Goal: Task Accomplishment & Management: Complete application form

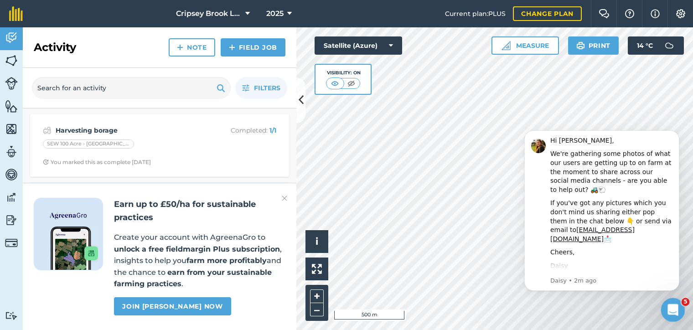
click at [676, 311] on icon "Open Intercom Messenger" at bounding box center [671, 308] width 15 height 15
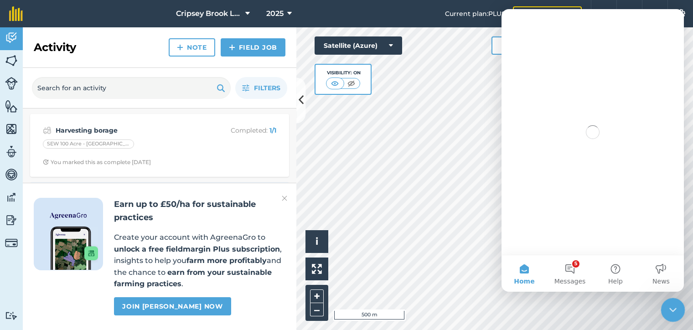
click at [676, 311] on icon "Close Intercom Messenger" at bounding box center [671, 308] width 11 height 11
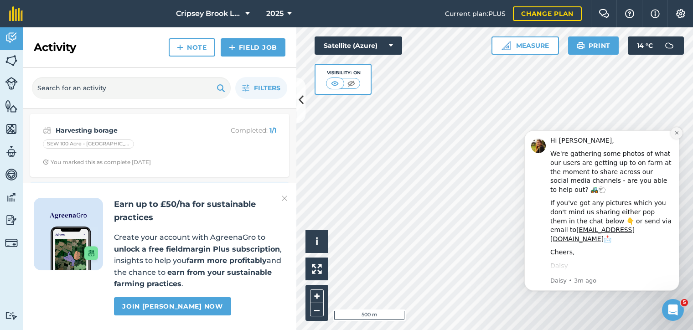
click at [678, 132] on icon "Dismiss notification" at bounding box center [676, 132] width 5 height 5
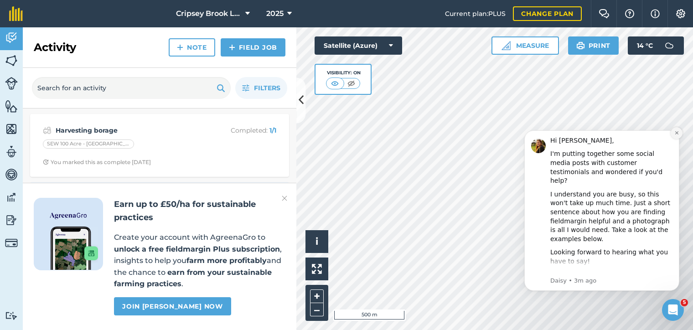
click at [677, 130] on button "Dismiss notification" at bounding box center [677, 133] width 12 height 12
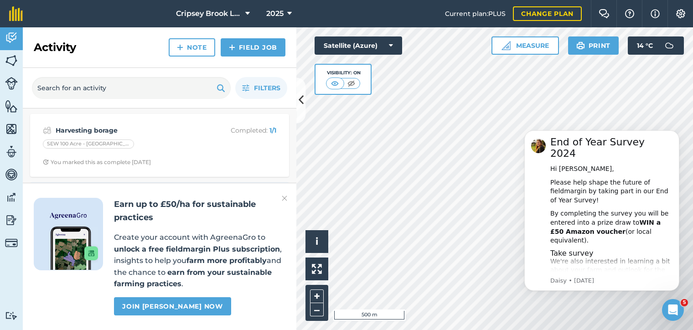
click at [677, 130] on button "Dismiss notification" at bounding box center [677, 133] width 10 height 10
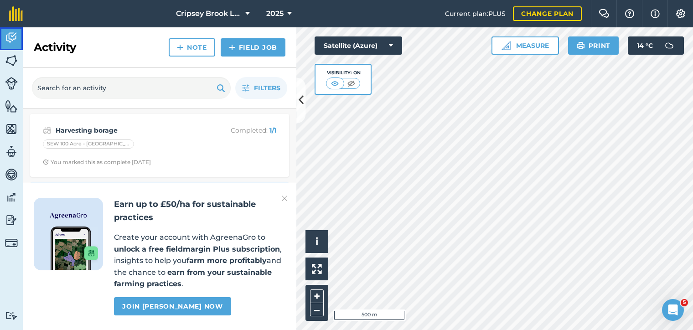
click at [14, 36] on img at bounding box center [11, 38] width 13 height 14
click at [242, 13] on button "Cripsey Brook Limited" at bounding box center [212, 13] width 81 height 27
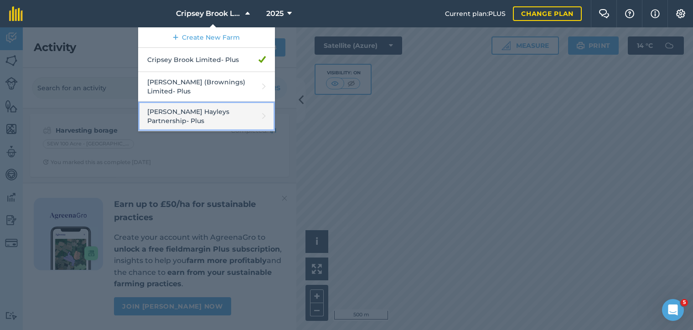
click at [234, 108] on link "[PERSON_NAME] Hayleys Partnership - Plus" at bounding box center [206, 117] width 137 height 30
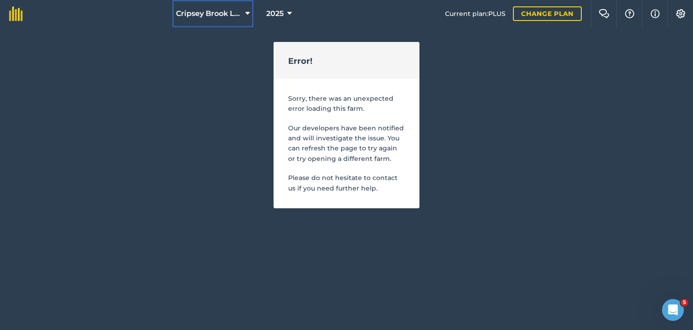
click at [245, 13] on icon at bounding box center [247, 13] width 5 height 11
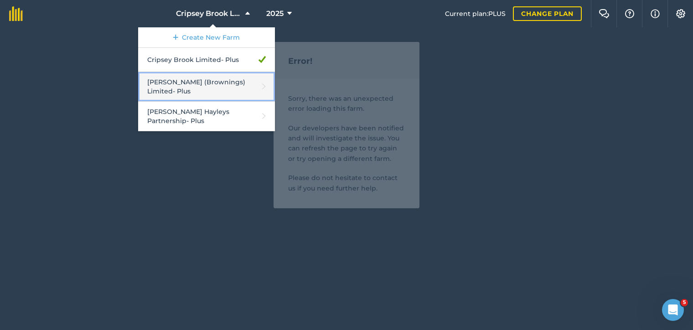
click at [238, 78] on link "[PERSON_NAME] (Brownings) Limited - Plus" at bounding box center [206, 87] width 137 height 30
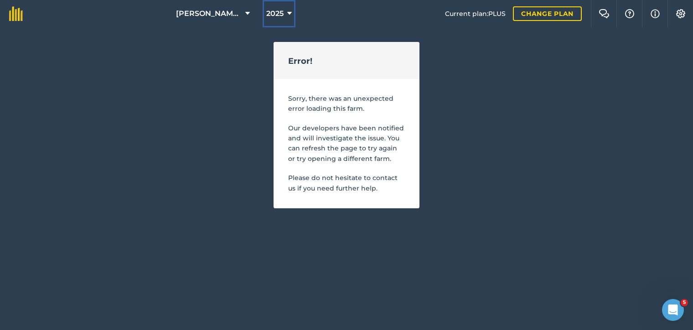
click at [289, 13] on icon at bounding box center [289, 13] width 5 height 11
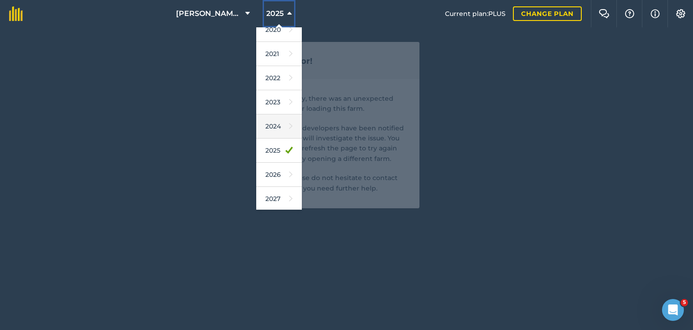
scroll to position [82, 0]
click at [280, 169] on link "2026" at bounding box center [279, 175] width 46 height 24
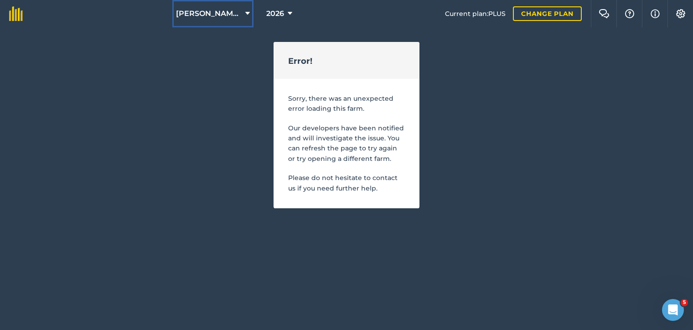
click at [237, 19] on span "[PERSON_NAME] (Brownings) Limited" at bounding box center [209, 13] width 66 height 11
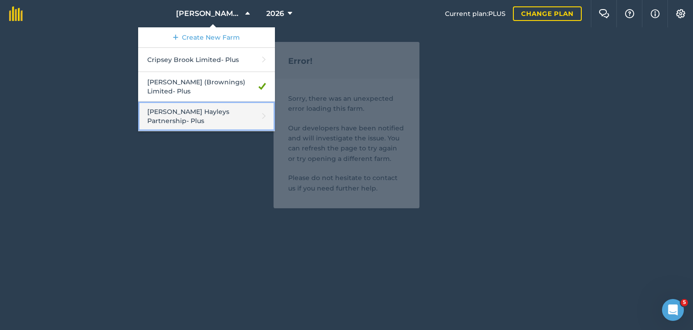
click at [234, 112] on link "[PERSON_NAME] Hayleys Partnership - Plus" at bounding box center [206, 117] width 137 height 30
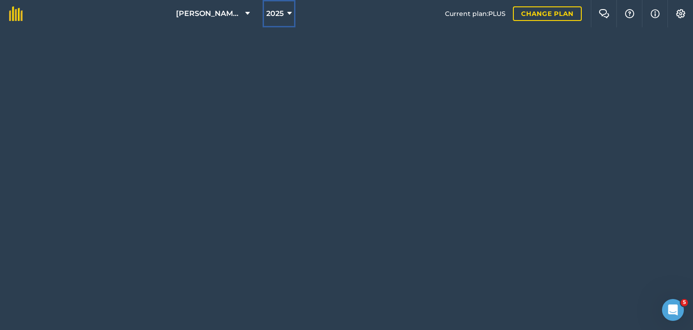
click at [282, 15] on span "2025" at bounding box center [274, 13] width 17 height 11
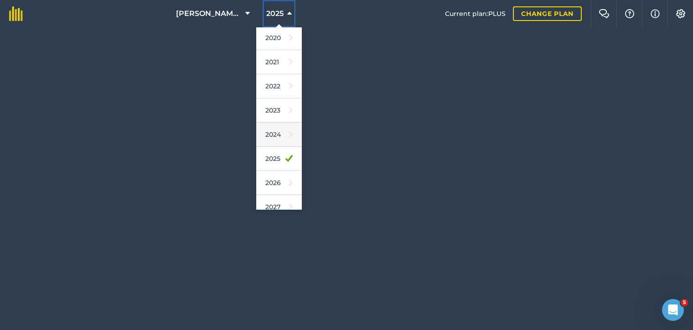
scroll to position [82, 0]
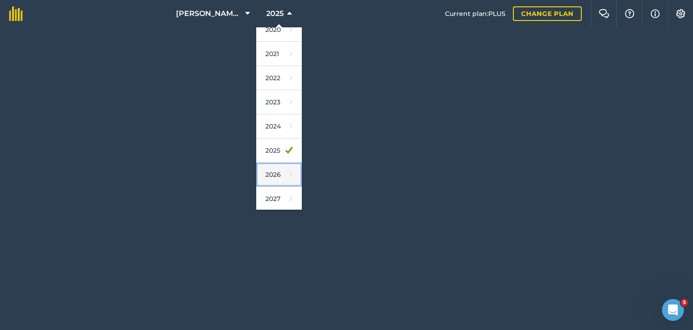
click at [285, 169] on link "2026" at bounding box center [279, 175] width 46 height 24
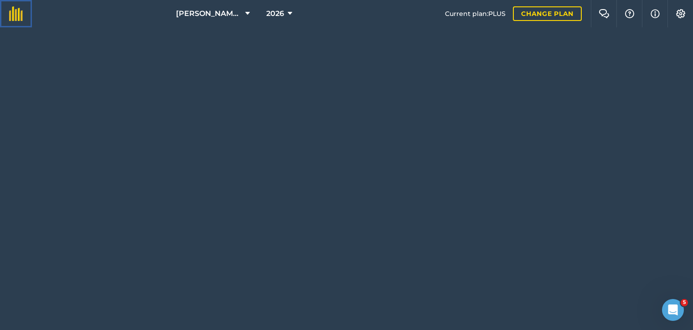
click at [14, 19] on img at bounding box center [16, 13] width 14 height 15
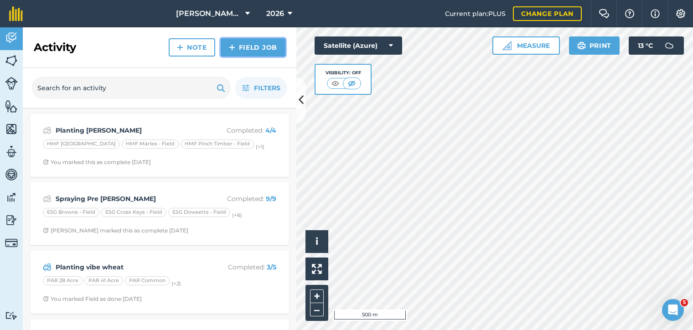
click at [255, 53] on link "Field Job" at bounding box center [253, 47] width 65 height 18
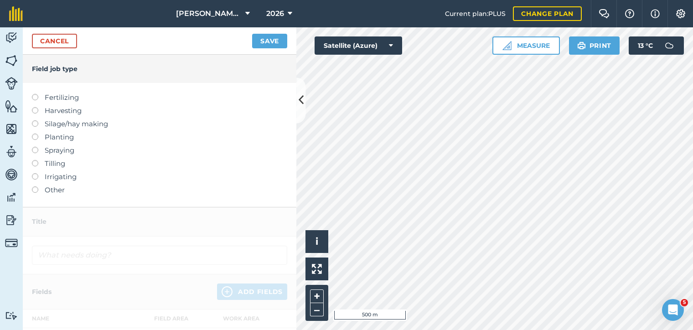
click at [38, 160] on label at bounding box center [38, 160] width 13 height 0
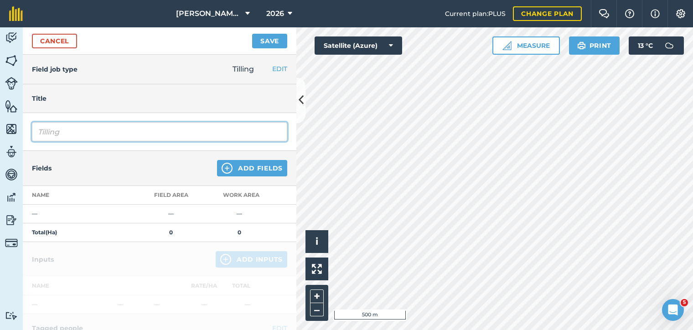
click at [84, 131] on input "Tilling" at bounding box center [159, 131] width 255 height 19
type input "T"
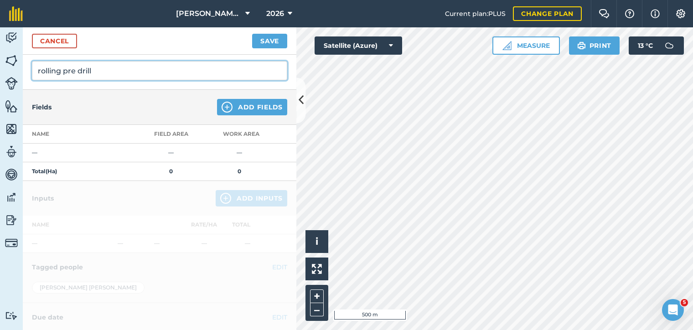
type input "rolling pre drill"
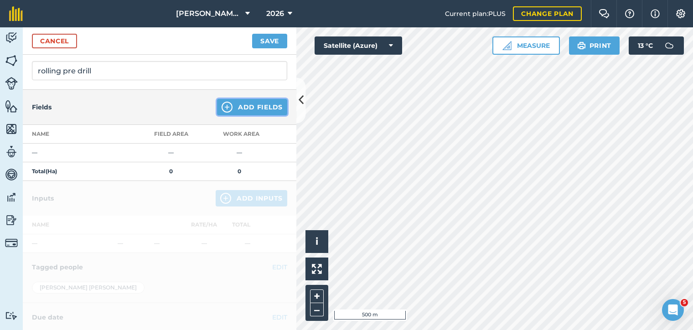
click at [232, 110] on button "Add Fields" at bounding box center [252, 107] width 70 height 16
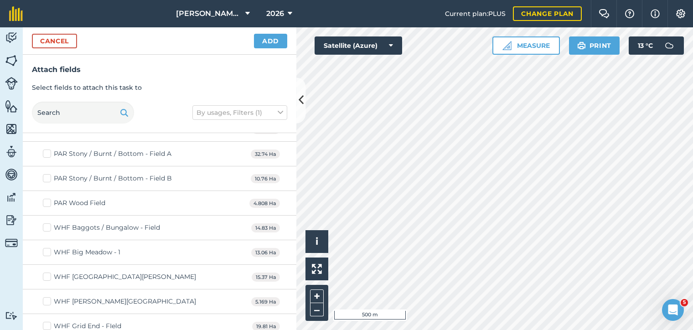
scroll to position [8516, 0]
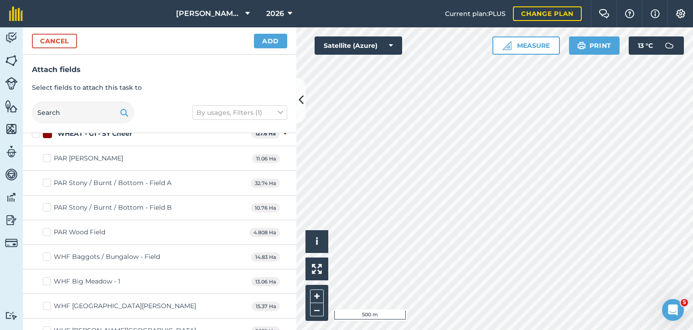
click at [49, 227] on label "PAR Wood Field" at bounding box center [74, 232] width 62 height 10
click at [49, 227] on input "PAR Wood Field" at bounding box center [46, 230] width 6 height 6
checkbox input "true"
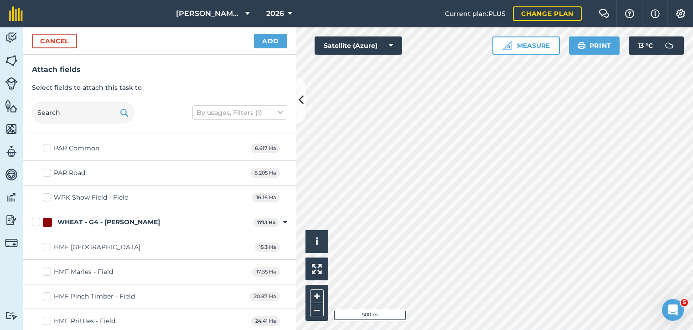
scroll to position [8761, 0]
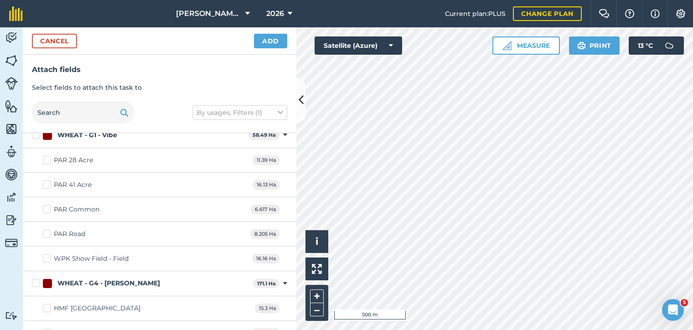
click at [46, 205] on label "PAR Common" at bounding box center [71, 210] width 57 height 10
click at [46, 205] on input "PAR Common" at bounding box center [46, 208] width 6 height 6
checkbox input "true"
click at [50, 229] on label "PAR Road" at bounding box center [64, 234] width 42 height 10
click at [49, 229] on input "PAR Road" at bounding box center [46, 232] width 6 height 6
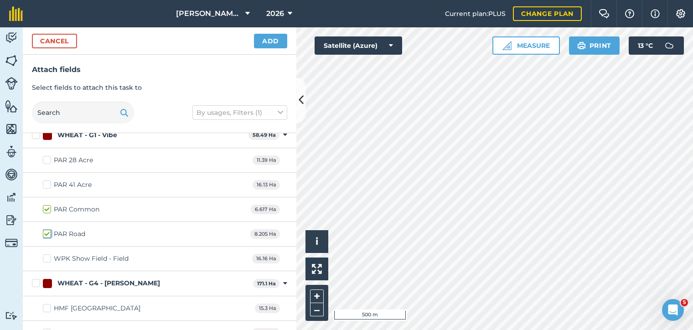
checkbox input "true"
click at [46, 254] on label "WPK Show Field - Field" at bounding box center [86, 259] width 86 height 10
click at [46, 254] on input "WPK Show Field - Field" at bounding box center [46, 257] width 6 height 6
checkbox input "true"
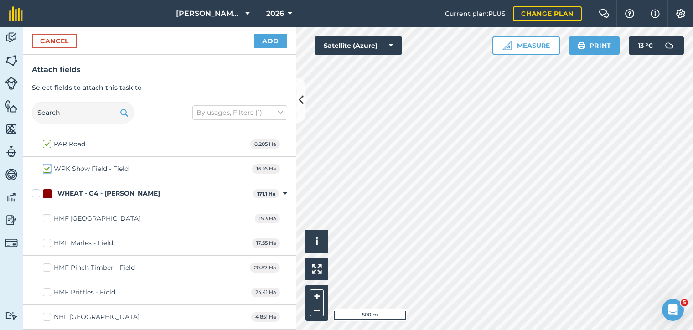
scroll to position [8822, 0]
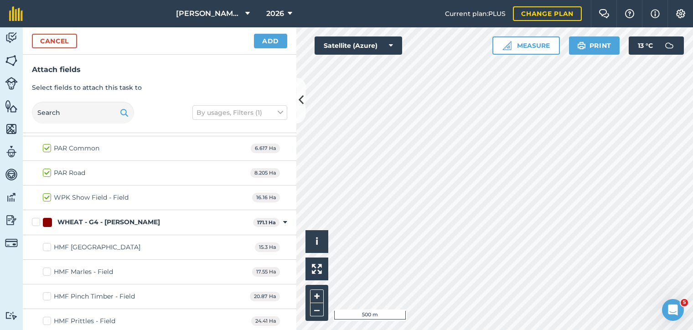
click at [39, 217] on label "WHEAT - G4 - [PERSON_NAME]" at bounding box center [140, 222] width 217 height 10
click at [38, 217] on input "WHEAT - G4 - [PERSON_NAME]" at bounding box center [35, 220] width 6 height 6
checkbox input "true"
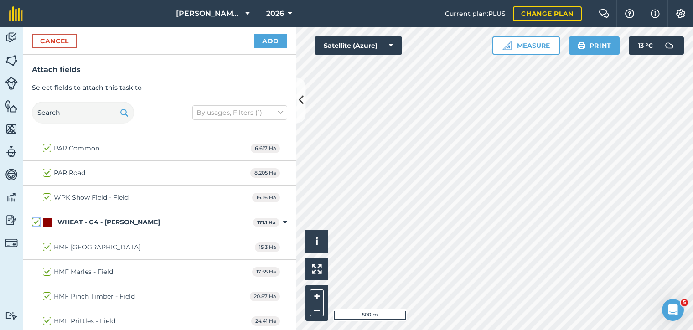
checkbox input "true"
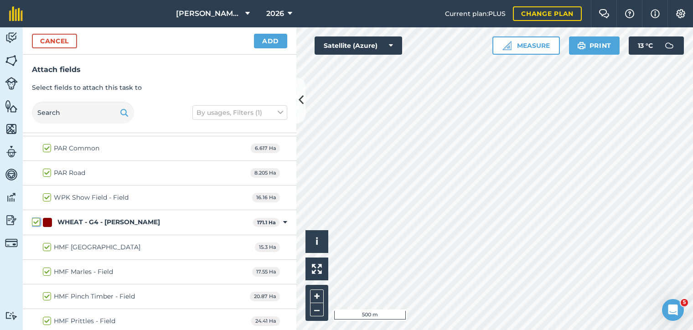
checkbox input "true"
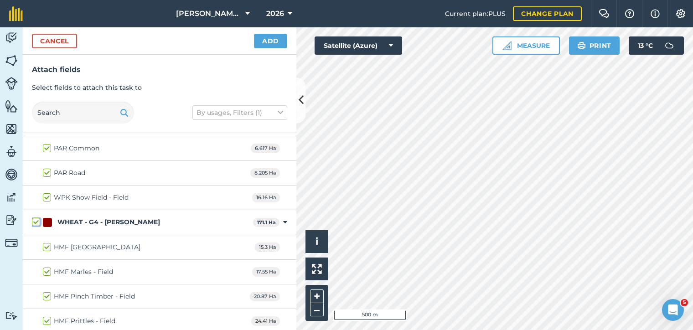
checkbox input "true"
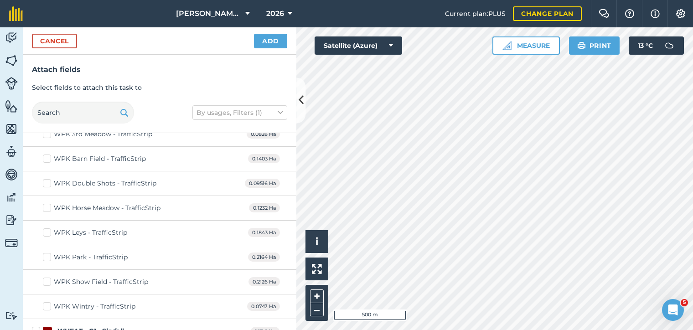
scroll to position [7642, 0]
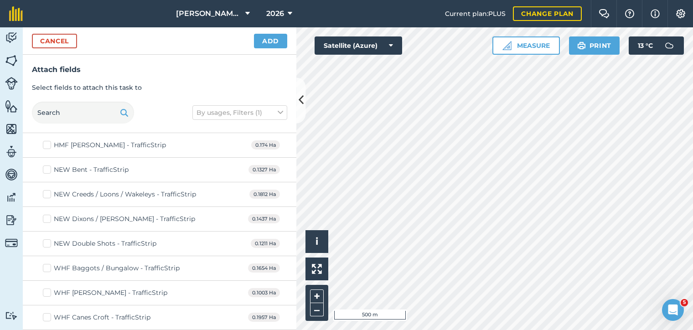
drag, startPoint x: 213, startPoint y: 82, endPoint x: 188, endPoint y: 26, distance: 61.0
click at [188, 27] on div "Cancel Add Attach fields Select fields to attach this task to By usages, Filter…" at bounding box center [160, 178] width 274 height 303
click at [191, 57] on div "Attach fields Select fields to attach this task to By usages, Filters (1)" at bounding box center [160, 94] width 274 height 78
click at [204, 85] on div "Attach fields Select fields to attach this task to By usages, Filters (1)" at bounding box center [160, 94] width 274 height 78
click at [271, 42] on button "Add" at bounding box center [270, 41] width 33 height 15
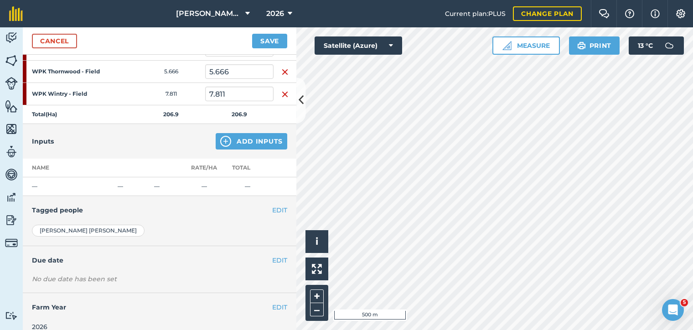
scroll to position [509, 0]
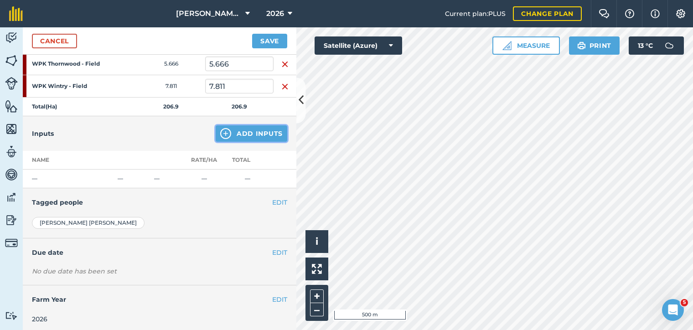
click at [258, 132] on button "Add Inputs" at bounding box center [252, 133] width 72 height 16
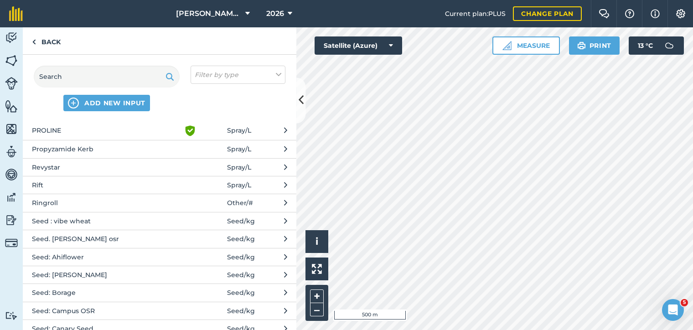
scroll to position [2022, 0]
click at [79, 197] on span "Ringroll" at bounding box center [106, 202] width 149 height 10
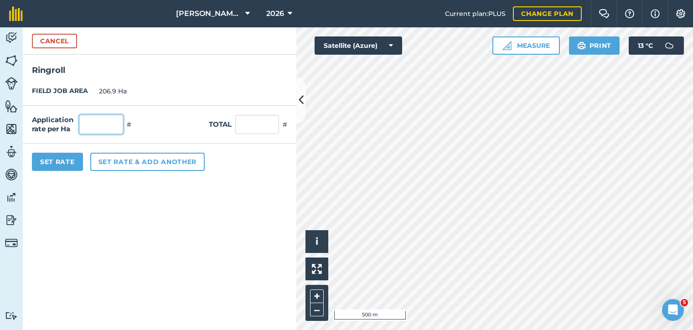
click at [106, 126] on input "text" at bounding box center [101, 124] width 44 height 19
type input "1"
type input "206.9"
click at [68, 156] on button "Set Rate" at bounding box center [57, 162] width 51 height 18
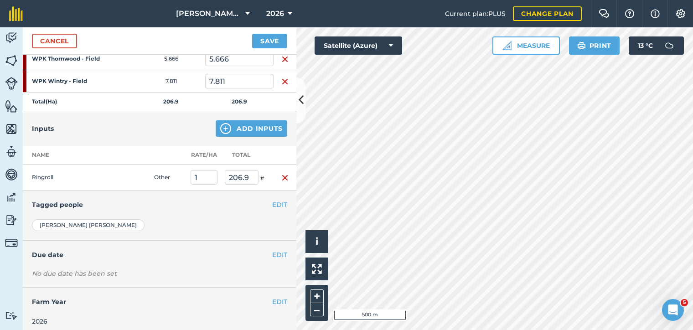
scroll to position [517, 0]
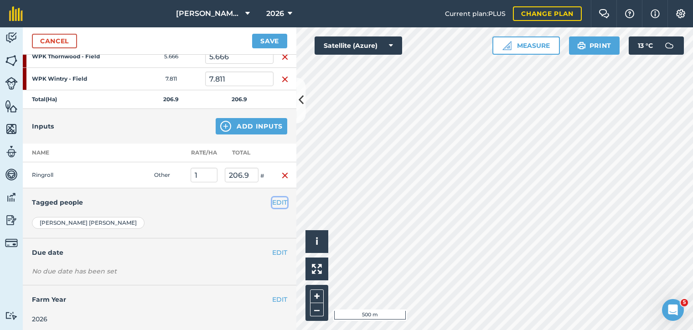
click at [276, 201] on button "EDIT" at bounding box center [279, 202] width 15 height 10
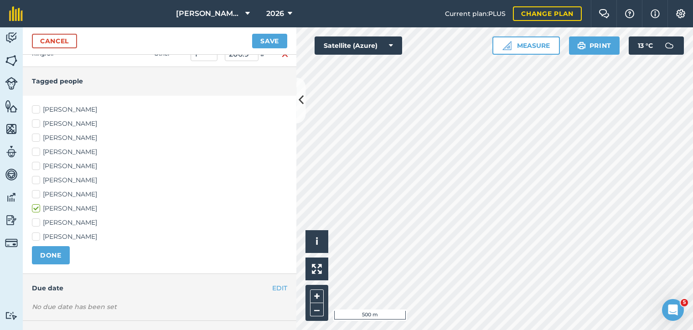
scroll to position [639, 0]
click at [36, 103] on label "[PERSON_NAME]" at bounding box center [159, 108] width 255 height 10
click at [36, 103] on input "[PERSON_NAME]" at bounding box center [35, 106] width 6 height 6
checkbox input "true"
click at [39, 128] on div "[PERSON_NAME] [PERSON_NAME] [PERSON_NAME] [PERSON_NAME] [PERSON_NAME] [PERSON_N…" at bounding box center [159, 171] width 255 height 137
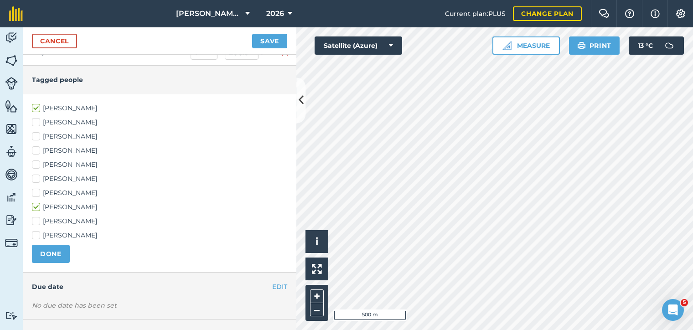
click at [36, 132] on label "[PERSON_NAME]" at bounding box center [159, 137] width 255 height 10
click at [36, 132] on input "[PERSON_NAME]" at bounding box center [35, 135] width 6 height 6
checkbox input "true"
click at [34, 176] on label "[PERSON_NAME]" at bounding box center [159, 179] width 255 height 10
click at [34, 176] on input "[PERSON_NAME]" at bounding box center [35, 177] width 6 height 6
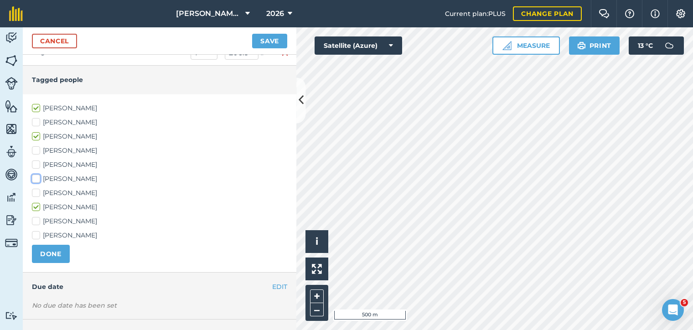
checkbox input "true"
click at [32, 188] on div "[PERSON_NAME] [PERSON_NAME] [PERSON_NAME] [PERSON_NAME] [PERSON_NAME] [PERSON_N…" at bounding box center [160, 183] width 274 height 178
click at [37, 188] on label "[PERSON_NAME]" at bounding box center [159, 193] width 255 height 10
click at [37, 188] on input "[PERSON_NAME]" at bounding box center [35, 191] width 6 height 6
checkbox input "true"
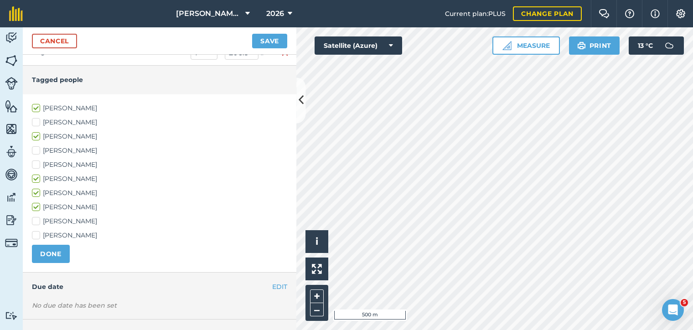
click at [36, 231] on label "[PERSON_NAME]" at bounding box center [159, 236] width 255 height 10
click at [36, 231] on input "[PERSON_NAME]" at bounding box center [35, 234] width 6 height 6
checkbox input "true"
click at [56, 250] on button "DONE" at bounding box center [51, 254] width 38 height 18
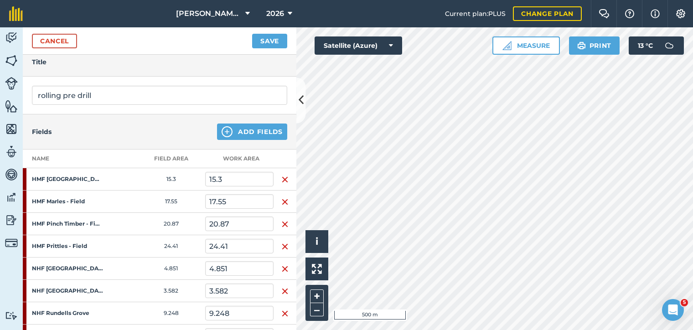
scroll to position [0, 0]
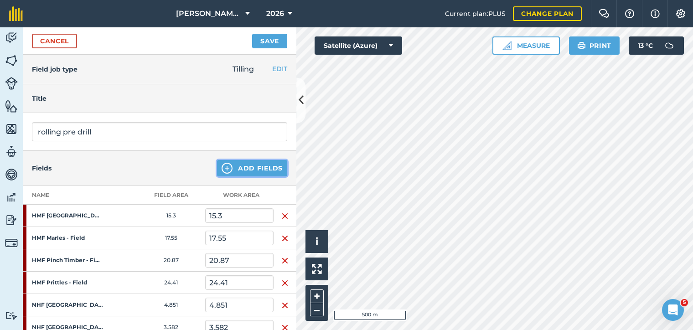
click at [265, 170] on button "Add Fields" at bounding box center [252, 168] width 70 height 16
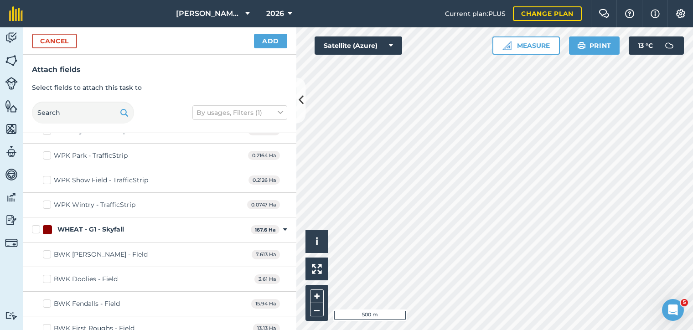
scroll to position [8026, 0]
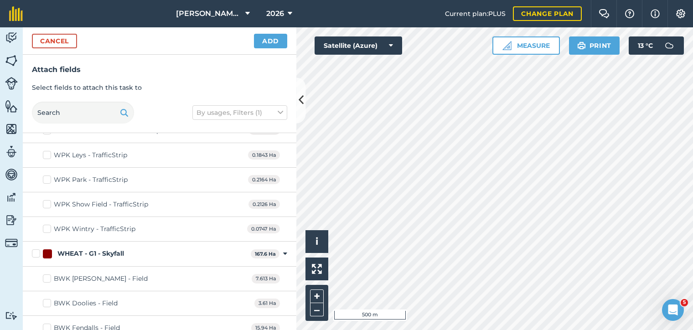
click at [37, 249] on label "WHEAT - G1 - Skyfall" at bounding box center [139, 254] width 215 height 10
click at [37, 249] on input "WHEAT - G1 - Skyfall" at bounding box center [35, 252] width 6 height 6
checkbox input "true"
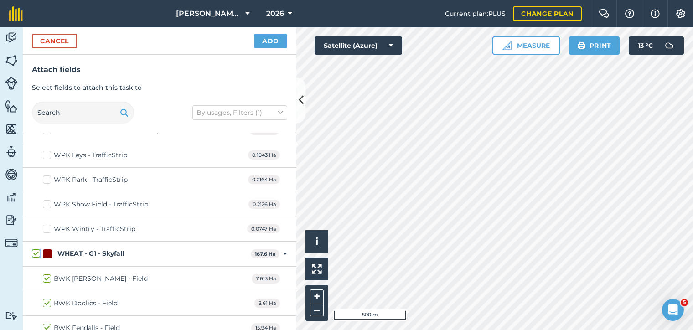
checkbox input "true"
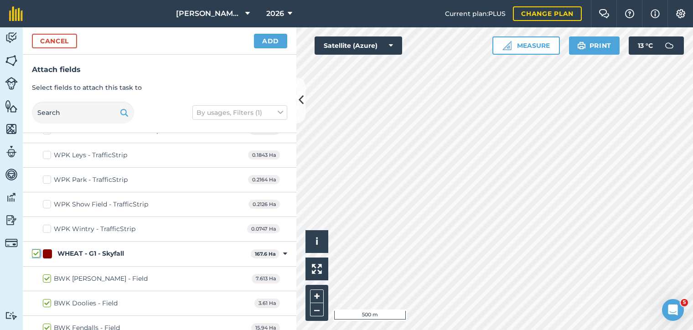
checkbox input "true"
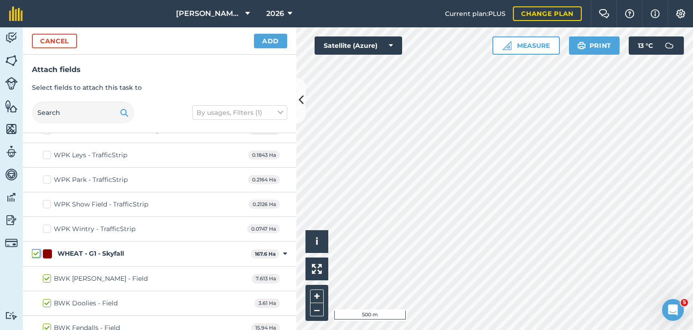
checkbox input "true"
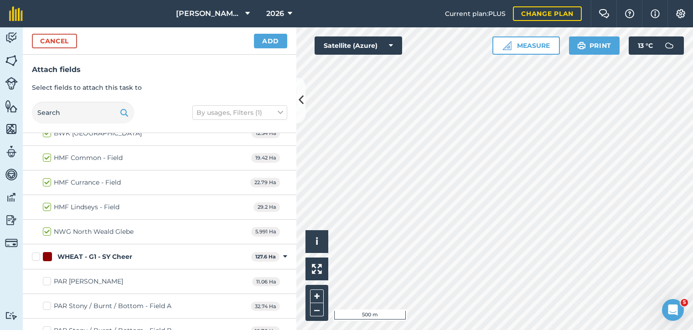
scroll to position [8393, 0]
click at [38, 252] on label "WHEAT - G1 - SY Cheer" at bounding box center [140, 257] width 216 height 10
click at [38, 252] on input "WHEAT - G1 - SY Cheer" at bounding box center [35, 255] width 6 height 6
checkbox input "true"
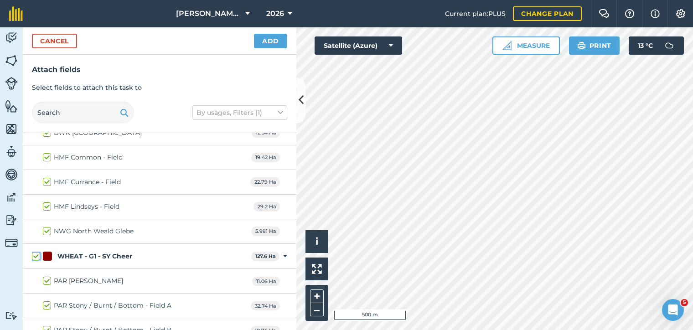
checkbox input "true"
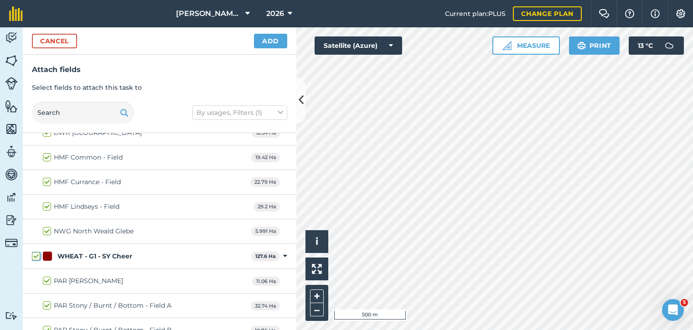
checkbox input "true"
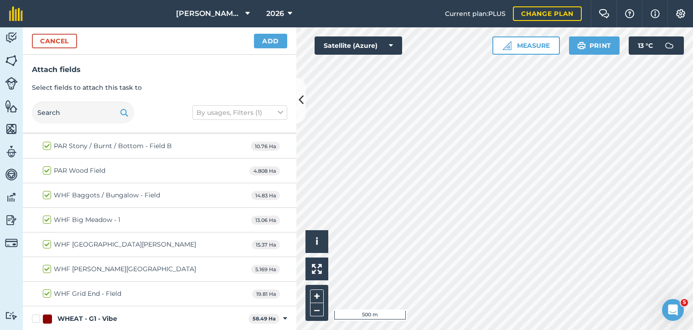
scroll to position [8639, 0]
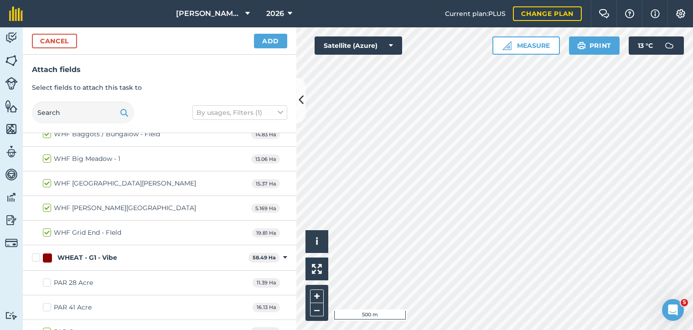
click at [39, 253] on label "WHEAT - G1 - Vibe" at bounding box center [138, 258] width 213 height 10
click at [36, 253] on label "WHEAT - G1 - Vibe" at bounding box center [138, 258] width 213 height 10
click at [36, 253] on input "WHEAT - G1 - Vibe" at bounding box center [35, 256] width 6 height 6
checkbox input "true"
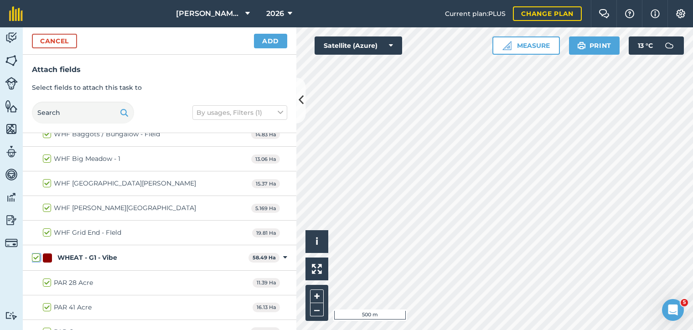
checkbox input "true"
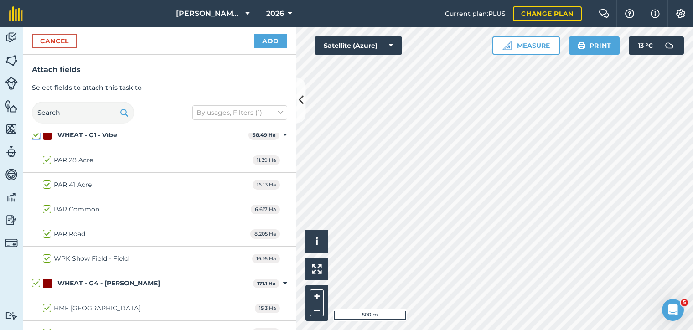
scroll to position [8700, 0]
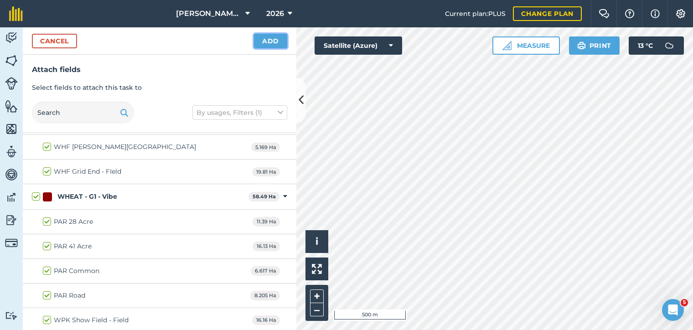
click at [269, 43] on button "Add" at bounding box center [270, 41] width 33 height 15
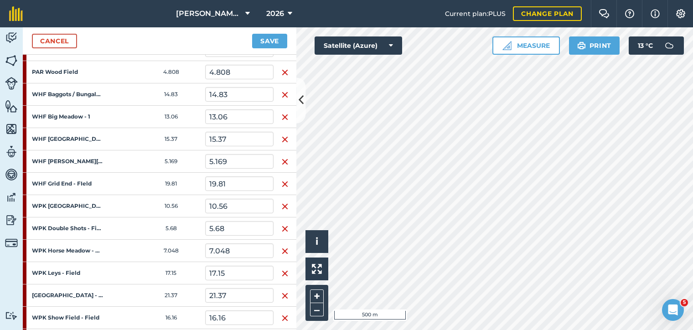
scroll to position [695, 0]
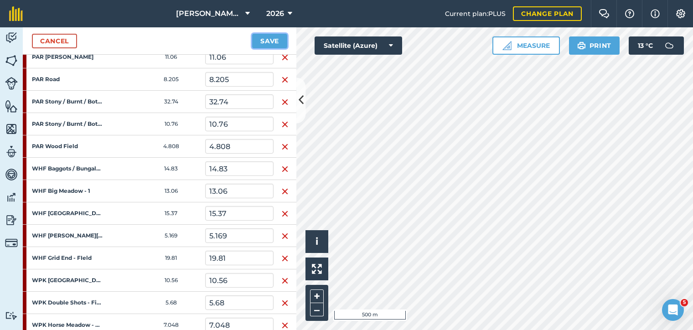
click at [274, 42] on button "Save" at bounding box center [269, 41] width 35 height 15
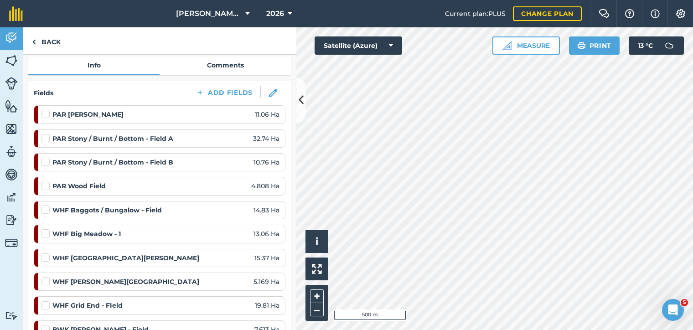
scroll to position [122, 0]
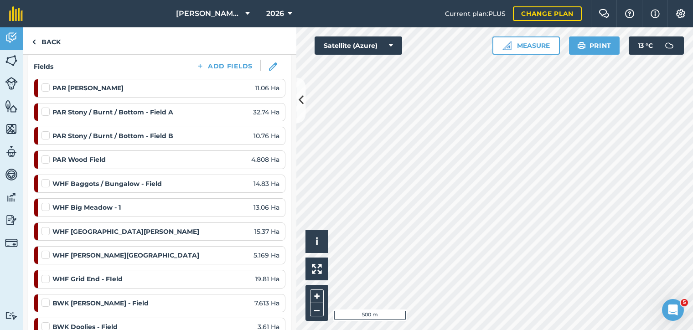
click at [45, 83] on label at bounding box center [46, 83] width 11 height 0
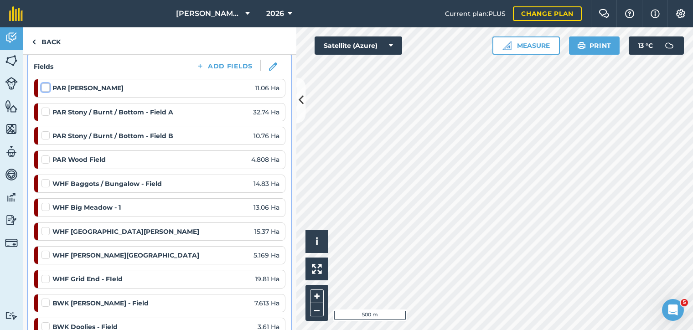
click at [45, 86] on input "checkbox" at bounding box center [44, 86] width 6 height 6
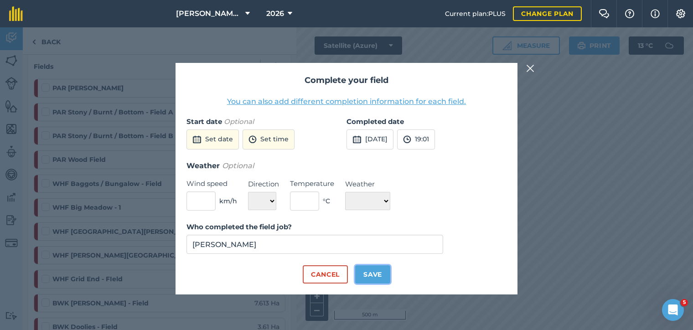
click at [372, 271] on button "Save" at bounding box center [372, 274] width 35 height 18
checkbox input "true"
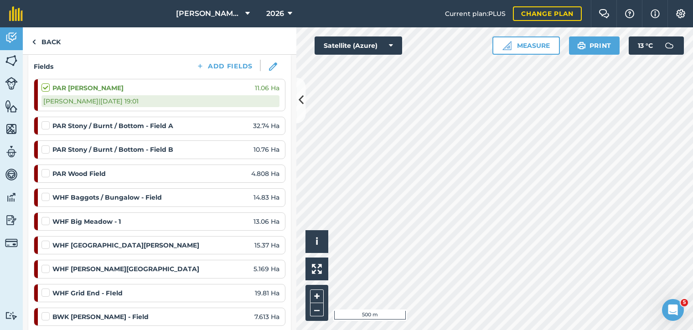
click at [47, 169] on label at bounding box center [46, 169] width 11 height 0
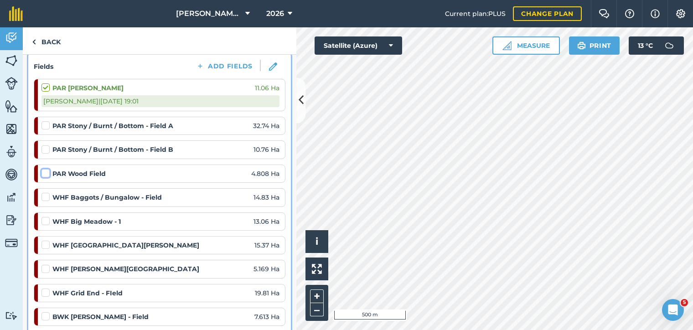
click at [47, 170] on input "checkbox" at bounding box center [44, 172] width 6 height 6
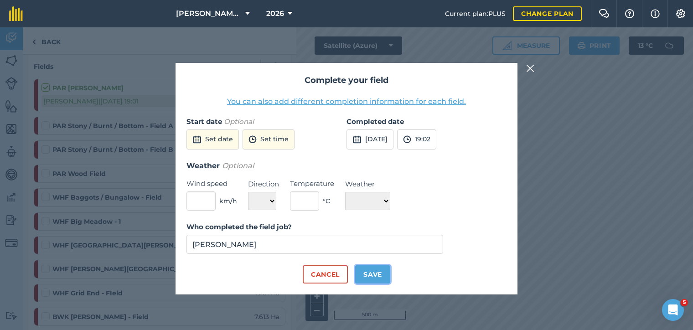
click at [363, 274] on button "Save" at bounding box center [372, 274] width 35 height 18
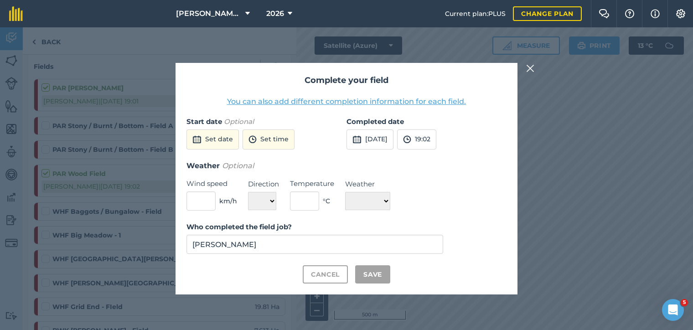
checkbox input "true"
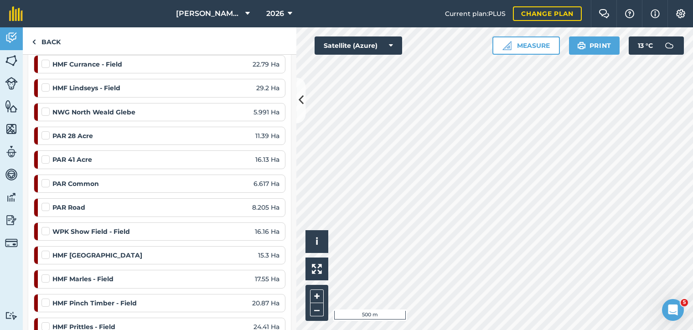
scroll to position [674, 0]
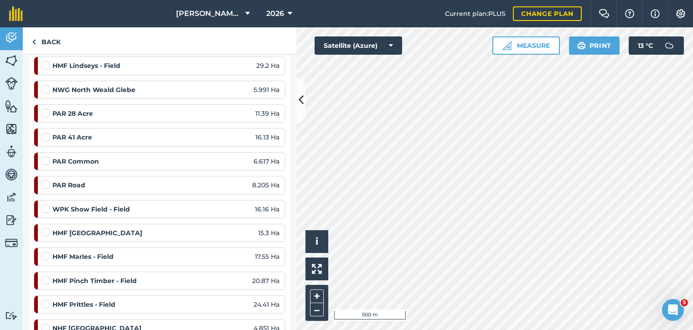
click at [48, 156] on label at bounding box center [46, 156] width 11 height 0
click at [47, 157] on input "checkbox" at bounding box center [44, 159] width 6 height 6
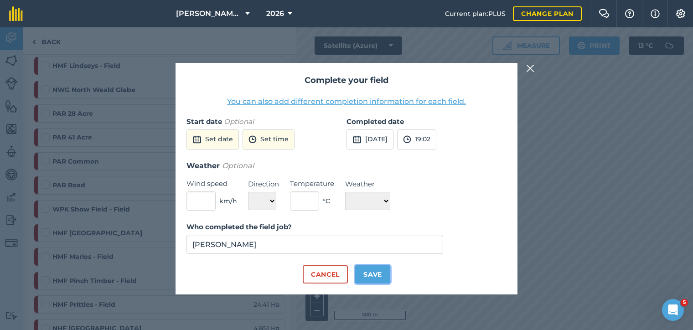
click at [366, 274] on button "Save" at bounding box center [372, 274] width 35 height 18
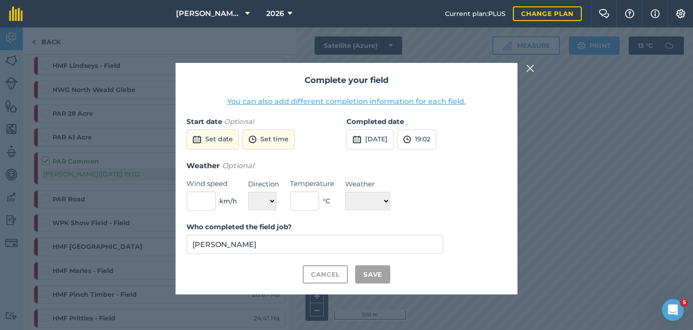
checkbox input "true"
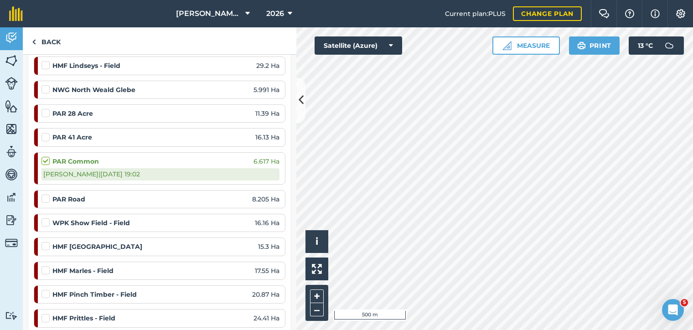
click at [50, 194] on div at bounding box center [46, 198] width 11 height 9
click at [46, 194] on label at bounding box center [46, 194] width 11 height 0
click at [46, 196] on input "checkbox" at bounding box center [44, 197] width 6 height 6
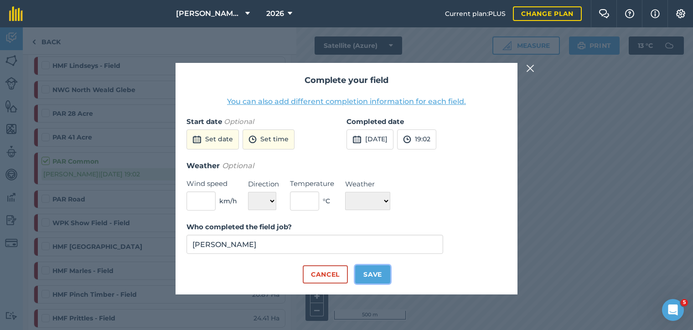
click at [359, 272] on button "Save" at bounding box center [372, 274] width 35 height 18
checkbox input "true"
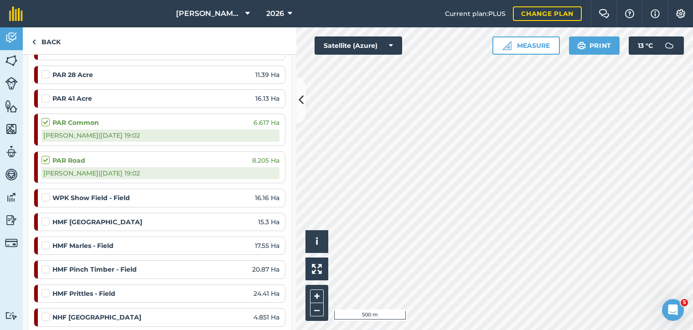
scroll to position [735, 0]
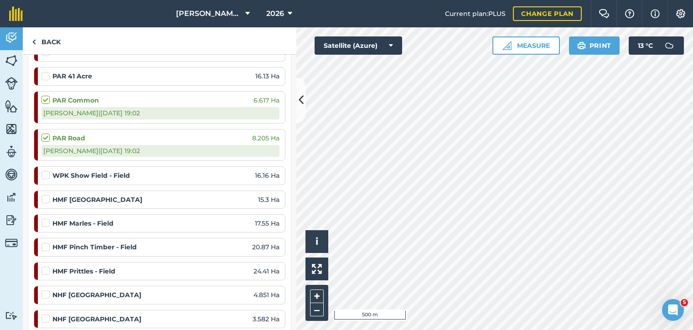
click at [44, 170] on label at bounding box center [46, 170] width 11 height 0
click at [44, 170] on input "checkbox" at bounding box center [44, 173] width 6 height 6
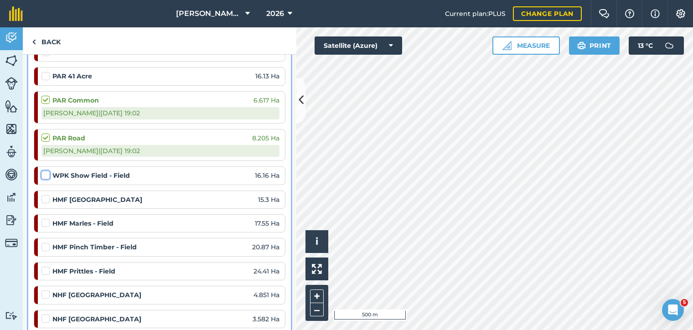
checkbox input "false"
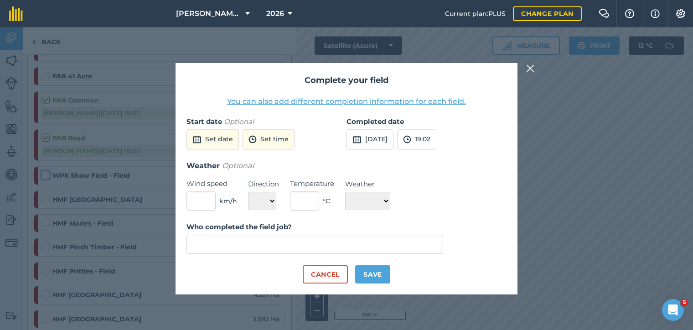
type input "[PERSON_NAME]"
click at [362, 269] on button "Save" at bounding box center [372, 274] width 35 height 18
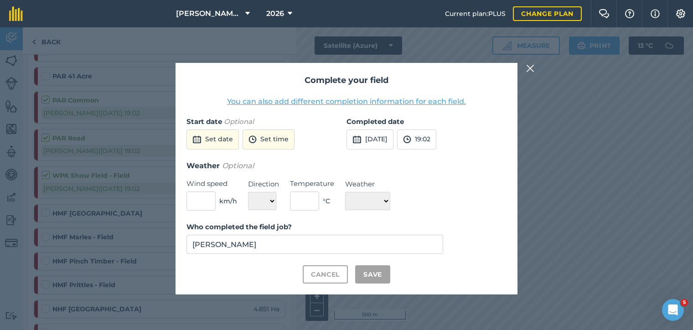
checkbox input "true"
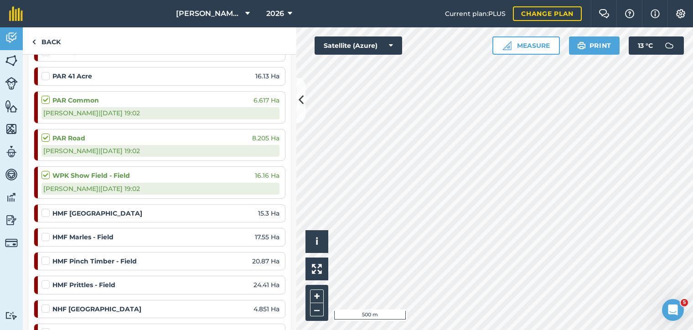
click at [45, 208] on label at bounding box center [46, 208] width 11 height 0
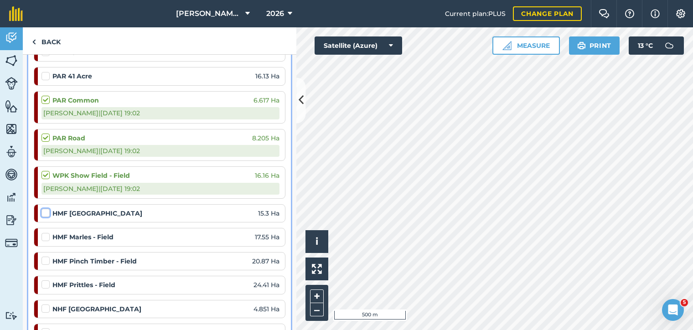
click at [45, 208] on input "checkbox" at bounding box center [44, 211] width 6 height 6
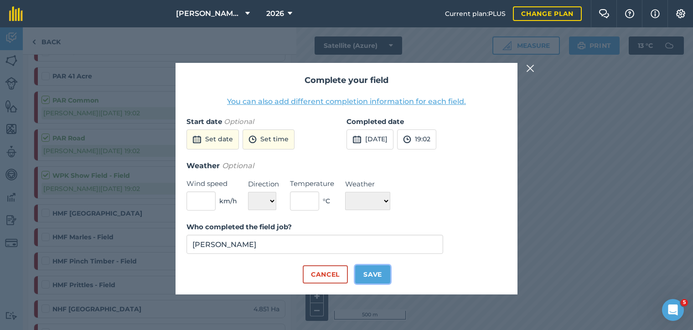
click at [361, 276] on button "Save" at bounding box center [372, 274] width 35 height 18
checkbox input "true"
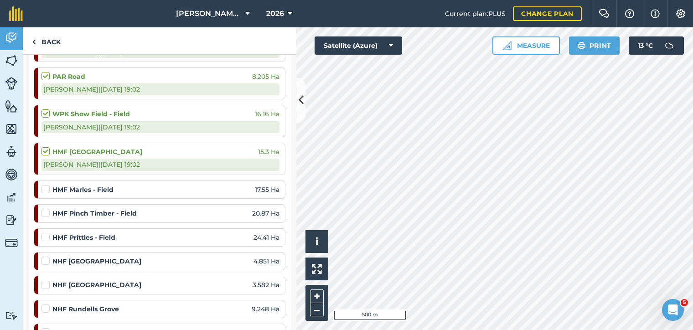
scroll to position [857, 0]
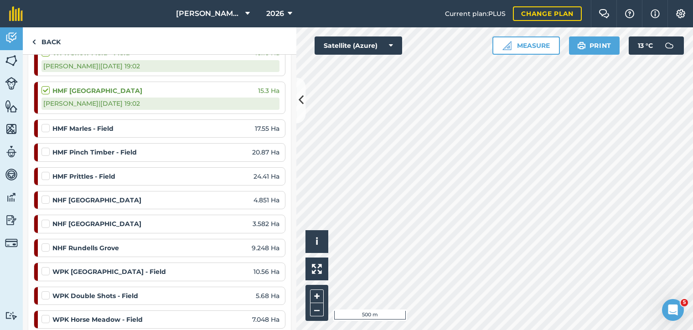
click at [48, 124] on label at bounding box center [46, 124] width 11 height 0
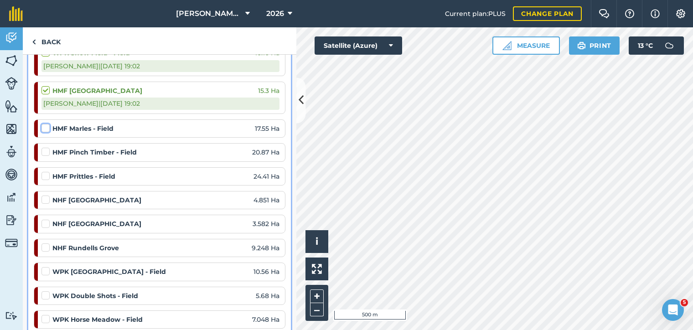
click at [47, 124] on input "checkbox" at bounding box center [44, 127] width 6 height 6
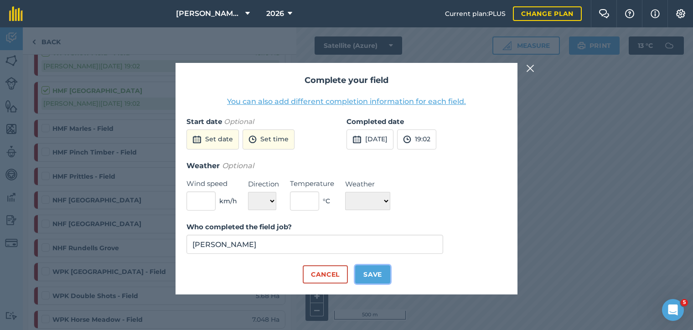
click at [364, 267] on button "Save" at bounding box center [372, 274] width 35 height 18
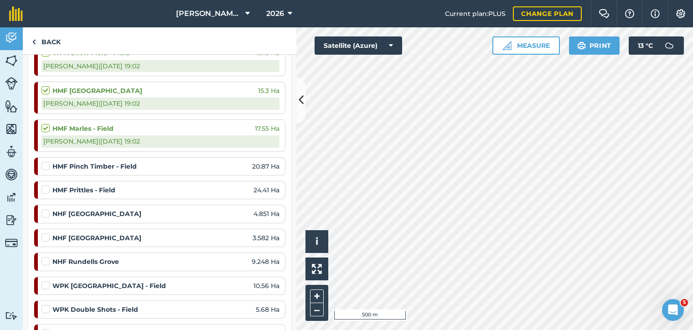
checkbox input "true"
click at [47, 161] on label at bounding box center [46, 161] width 11 height 0
click at [47, 161] on input "checkbox" at bounding box center [44, 164] width 6 height 6
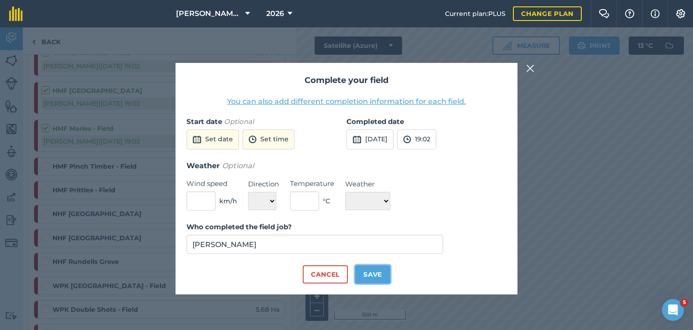
click at [381, 272] on button "Save" at bounding box center [372, 274] width 35 height 18
checkbox input "true"
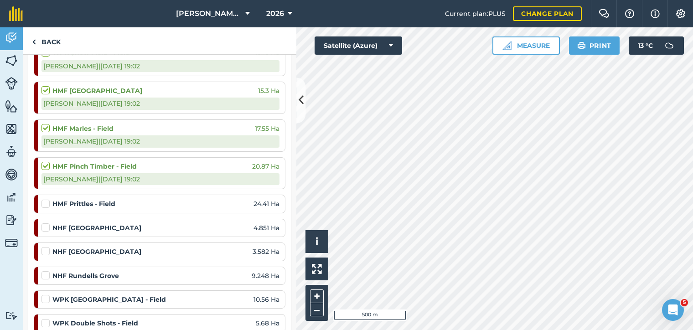
click at [46, 199] on label at bounding box center [46, 199] width 11 height 0
click at [46, 199] on input "checkbox" at bounding box center [44, 202] width 6 height 6
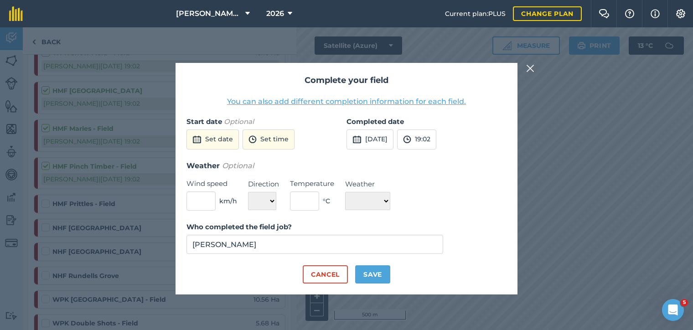
click at [372, 265] on div "Who completed the field job? [PERSON_NAME]" at bounding box center [346, 244] width 320 height 44
click at [372, 271] on button "Save" at bounding box center [372, 274] width 35 height 18
checkbox input "true"
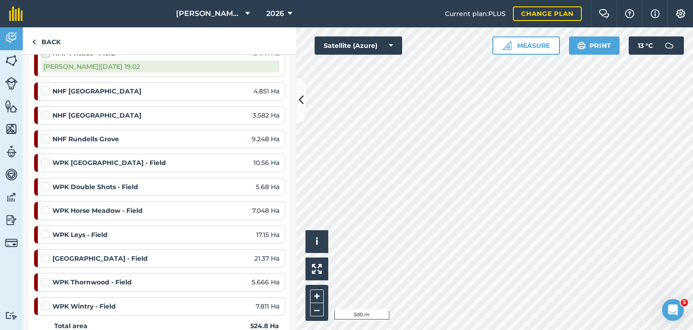
scroll to position [980, 0]
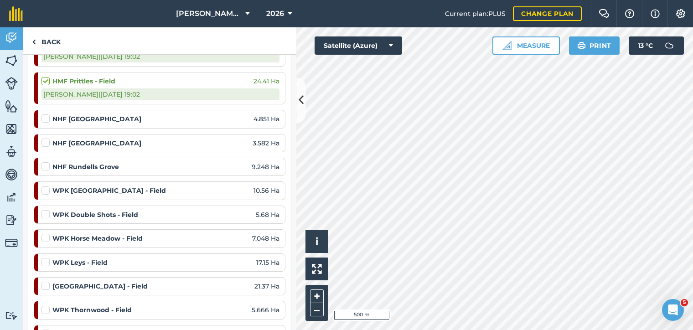
click at [48, 114] on label at bounding box center [46, 114] width 11 height 0
click at [47, 114] on input "checkbox" at bounding box center [44, 117] width 6 height 6
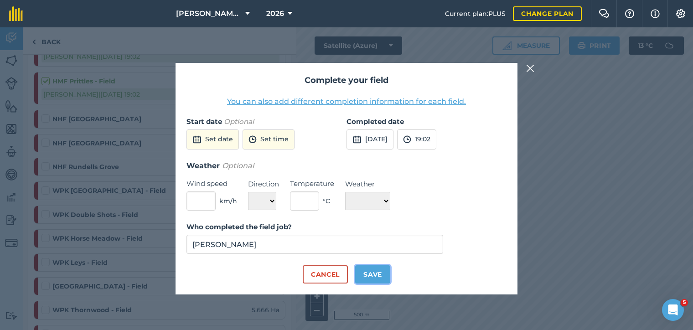
click at [380, 282] on button "Save" at bounding box center [372, 274] width 35 height 18
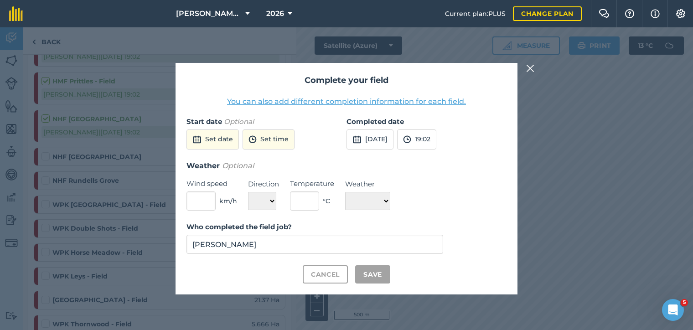
checkbox input "true"
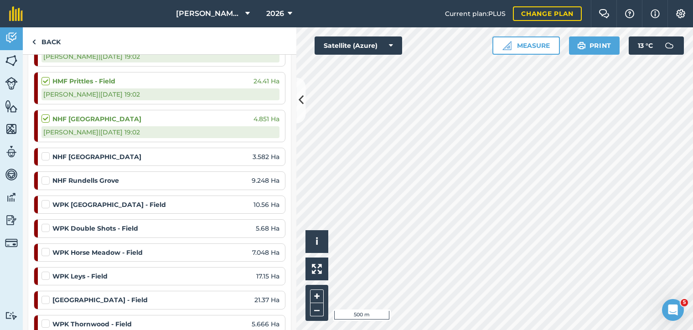
click at [46, 152] on label at bounding box center [46, 152] width 11 height 0
click at [46, 152] on input "checkbox" at bounding box center [44, 155] width 6 height 6
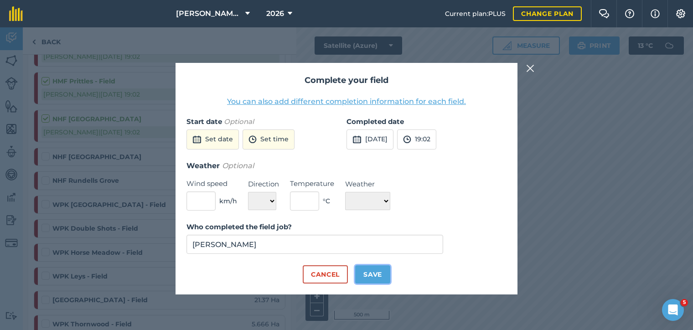
click at [381, 281] on button "Save" at bounding box center [372, 274] width 35 height 18
checkbox input "true"
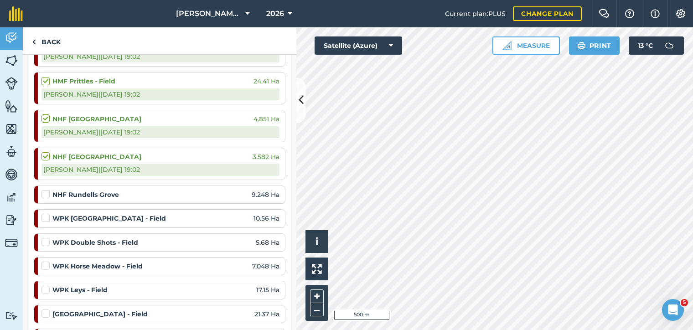
click at [50, 190] on div at bounding box center [46, 194] width 11 height 9
click at [48, 190] on label at bounding box center [46, 190] width 11 height 0
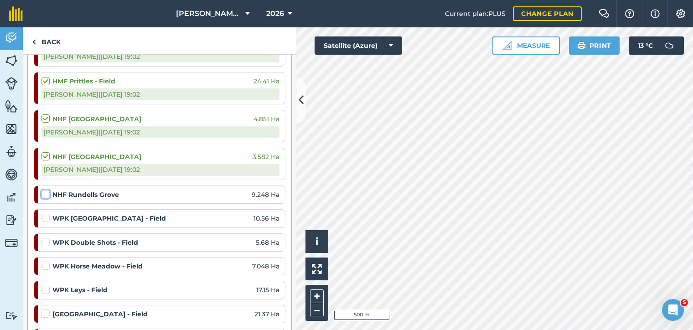
click at [47, 190] on input "checkbox" at bounding box center [44, 193] width 6 height 6
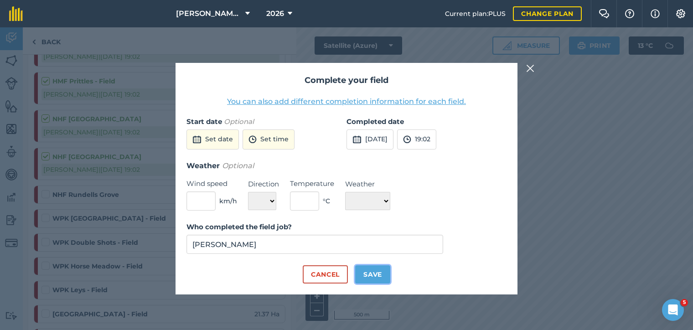
click at [379, 274] on button "Save" at bounding box center [372, 274] width 35 height 18
checkbox input "true"
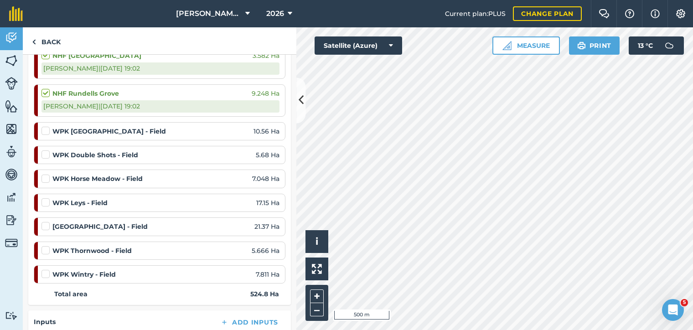
scroll to position [1103, 0]
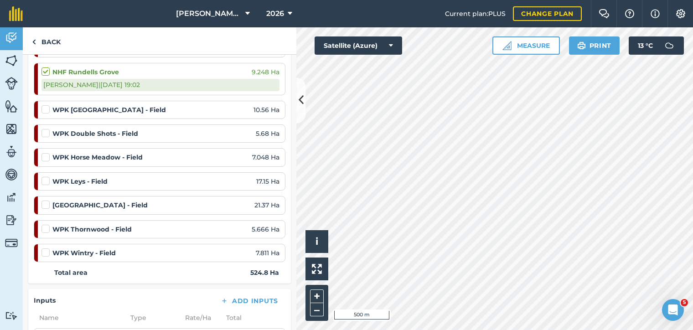
click at [48, 105] on label at bounding box center [46, 105] width 11 height 0
click at [47, 105] on input "checkbox" at bounding box center [44, 108] width 6 height 6
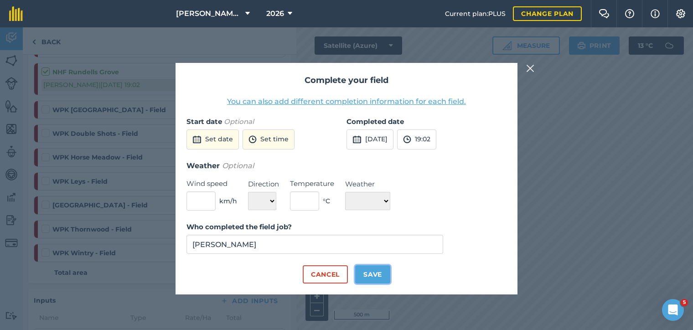
click at [368, 274] on button "Save" at bounding box center [372, 274] width 35 height 18
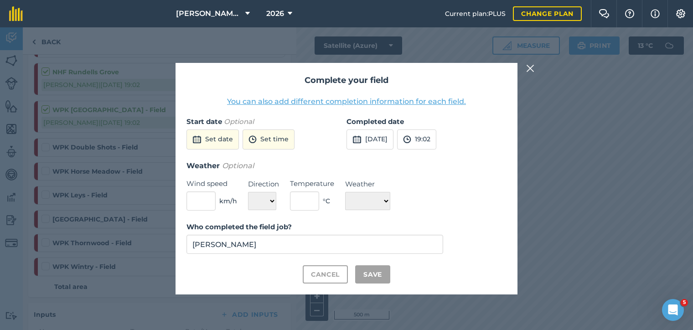
checkbox input "true"
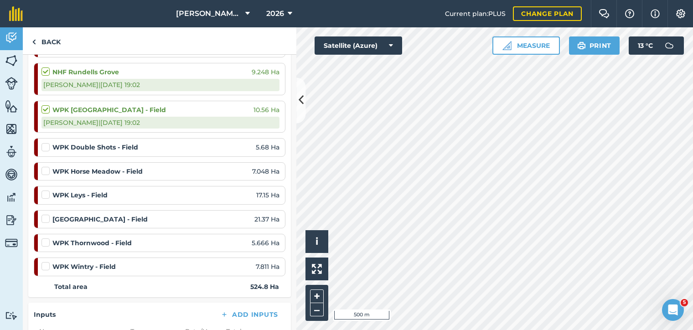
click at [53, 142] on strong "WPK Double Shots - Field" at bounding box center [95, 147] width 86 height 10
click at [48, 143] on label at bounding box center [46, 143] width 11 height 0
click at [47, 143] on input "checkbox" at bounding box center [44, 146] width 6 height 6
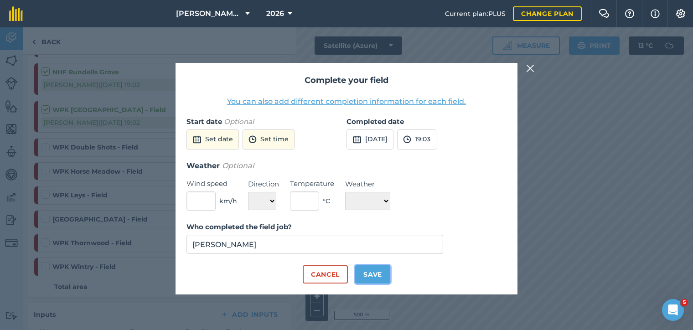
click at [361, 271] on button "Save" at bounding box center [372, 274] width 35 height 18
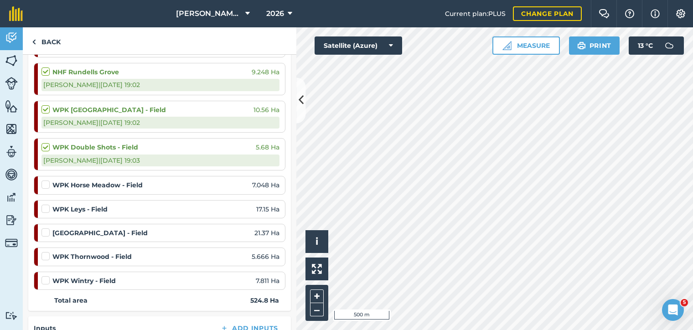
checkbox input "true"
click at [48, 180] on label at bounding box center [46, 180] width 11 height 0
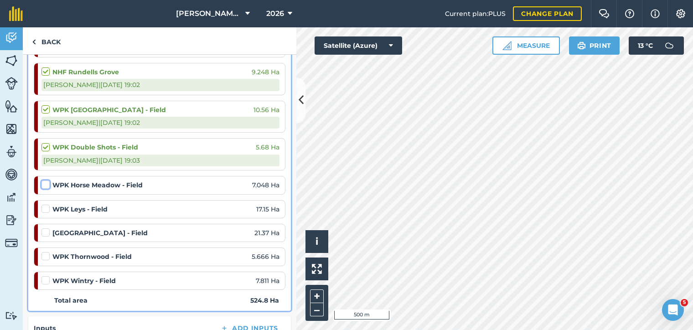
click at [47, 180] on input "checkbox" at bounding box center [44, 183] width 6 height 6
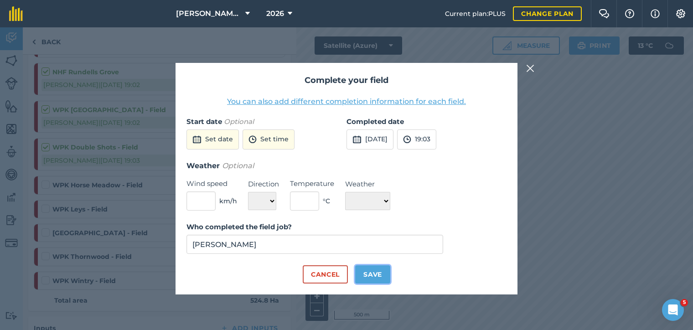
click at [362, 275] on button "Save" at bounding box center [372, 274] width 35 height 18
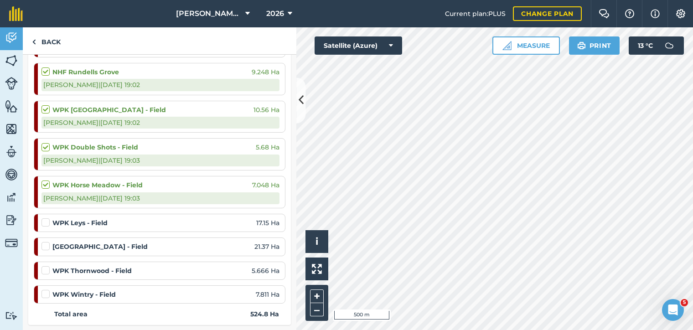
checkbox input "true"
click at [45, 218] on label at bounding box center [46, 218] width 11 height 0
click at [45, 218] on input "checkbox" at bounding box center [44, 221] width 6 height 6
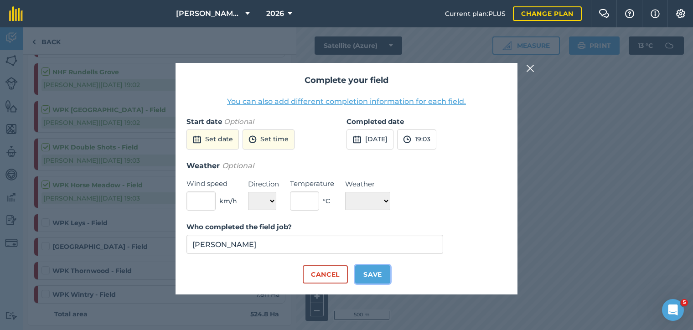
click at [377, 274] on button "Save" at bounding box center [372, 274] width 35 height 18
checkbox input "true"
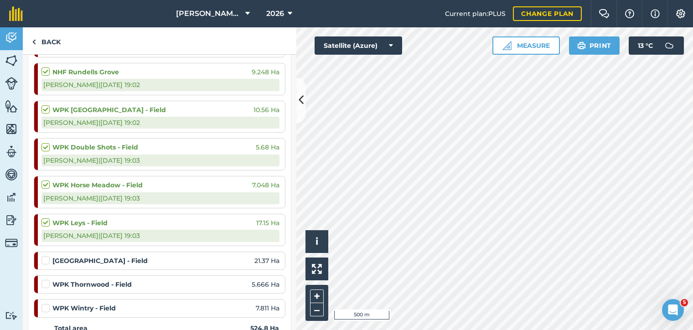
click at [46, 256] on label at bounding box center [46, 256] width 11 height 0
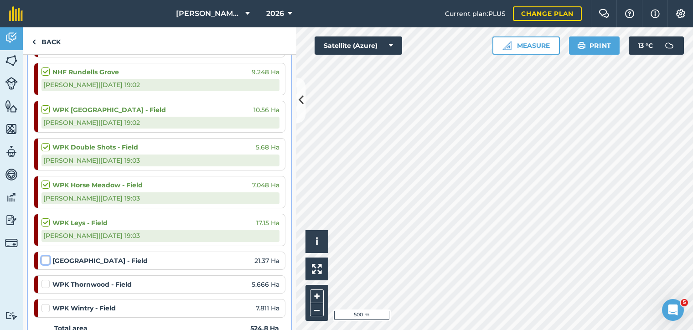
click at [46, 256] on input "checkbox" at bounding box center [44, 259] width 6 height 6
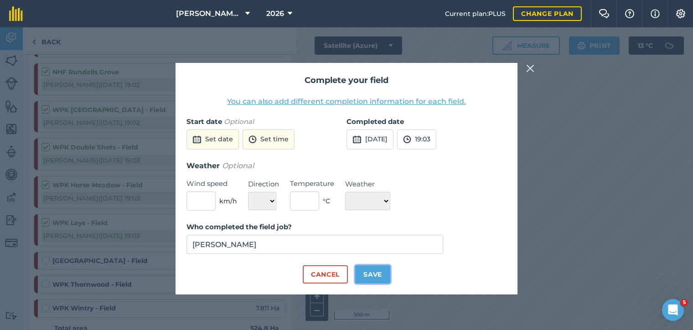
click at [369, 279] on button "Save" at bounding box center [372, 274] width 35 height 18
checkbox input "true"
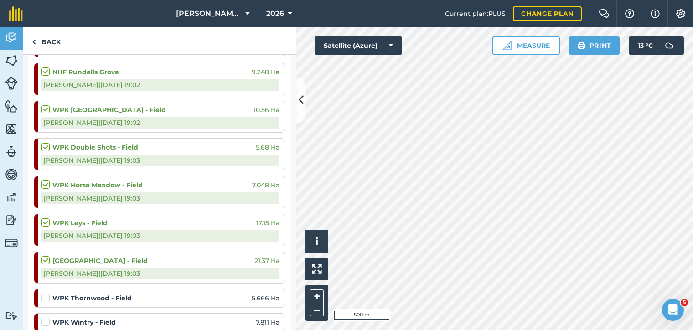
click at [46, 294] on label at bounding box center [46, 294] width 11 height 0
click at [46, 294] on input "checkbox" at bounding box center [44, 297] width 6 height 6
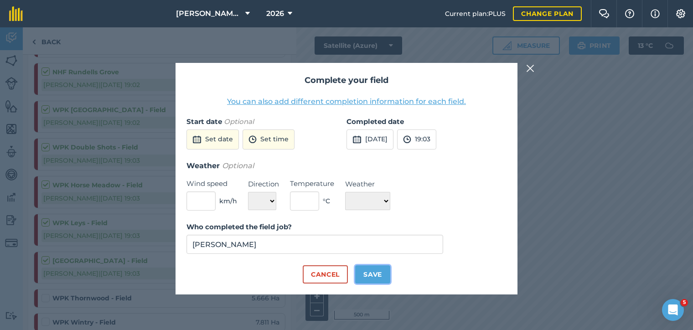
click at [362, 279] on button "Save" at bounding box center [372, 274] width 35 height 18
checkbox input "true"
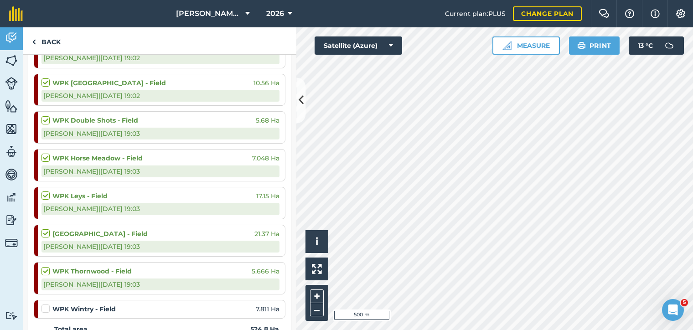
scroll to position [1164, 0]
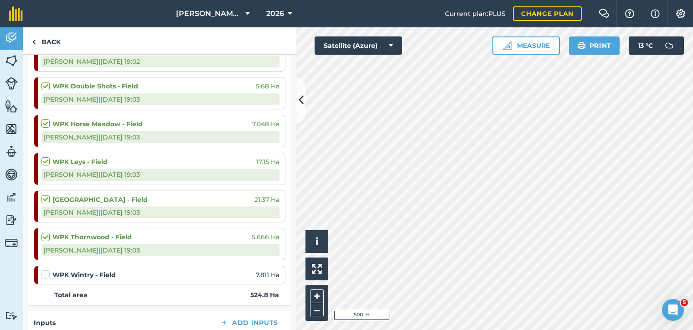
click at [46, 270] on label at bounding box center [46, 270] width 11 height 0
click at [46, 270] on input "checkbox" at bounding box center [44, 273] width 6 height 6
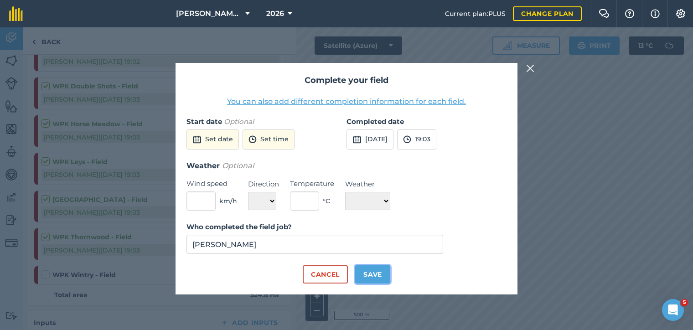
click at [368, 269] on button "Save" at bounding box center [372, 274] width 35 height 18
checkbox input "true"
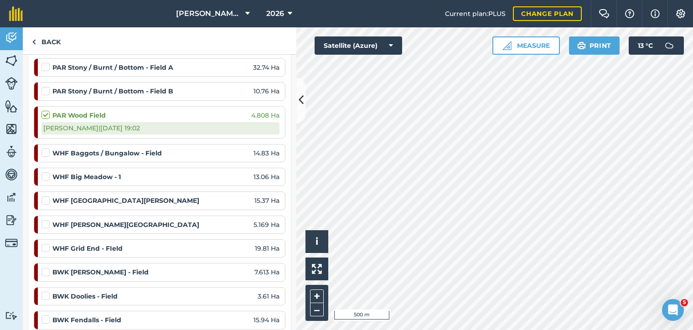
scroll to position [0, 0]
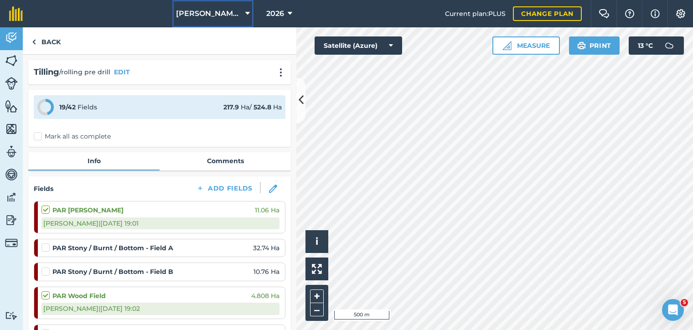
click at [244, 12] on button "[PERSON_NAME] Hayleys Partnership" at bounding box center [212, 13] width 81 height 27
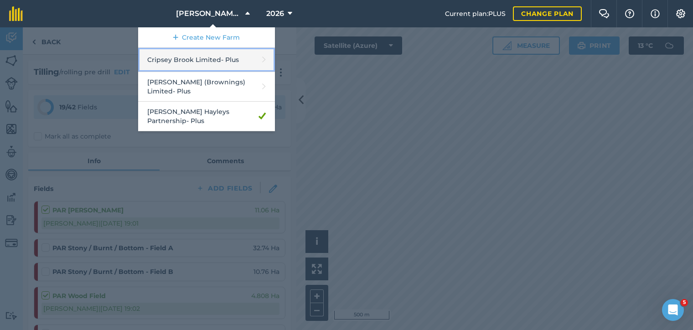
click at [210, 55] on link "Cripsey Brook Limited - Plus" at bounding box center [206, 60] width 137 height 24
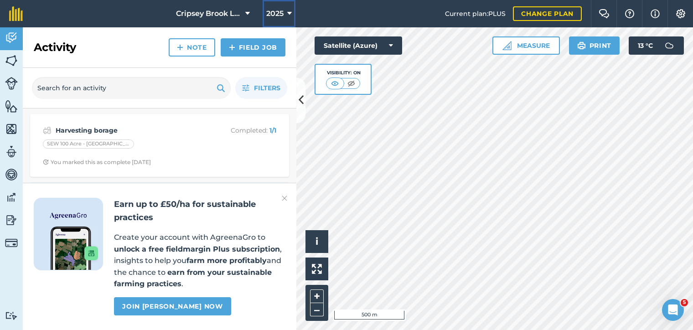
click at [287, 14] on button "2025" at bounding box center [279, 13] width 33 height 27
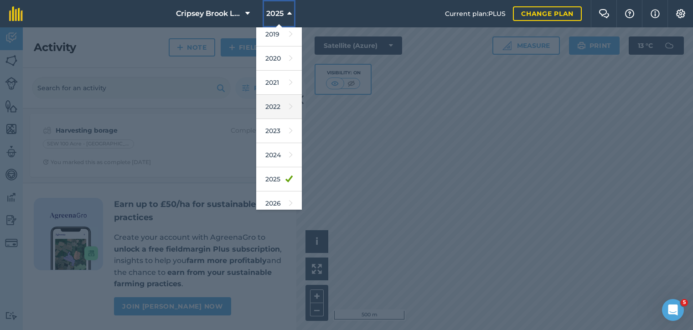
scroll to position [82, 0]
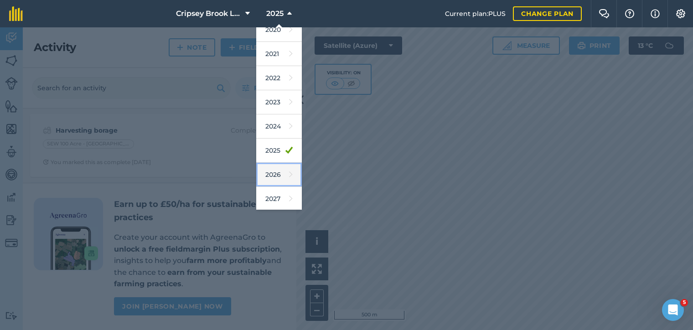
click at [274, 176] on link "2026" at bounding box center [279, 175] width 46 height 24
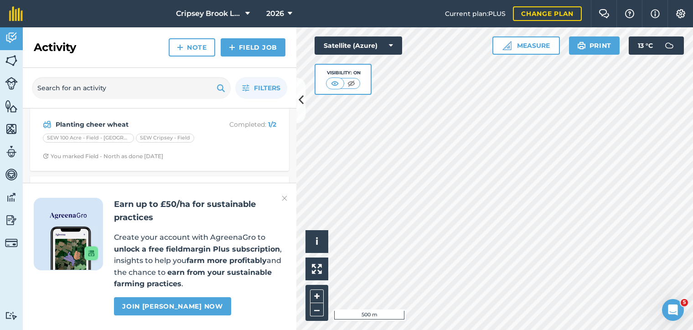
scroll to position [0, 0]
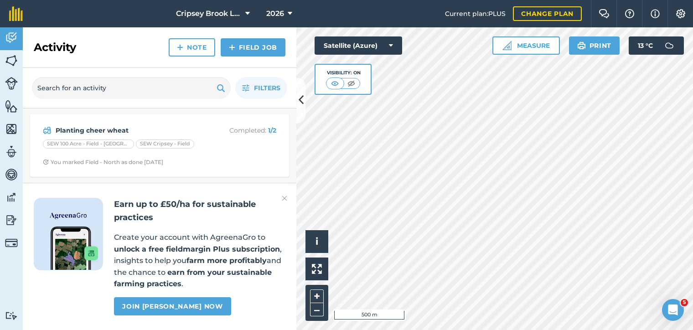
click at [282, 201] on img at bounding box center [284, 198] width 5 height 11
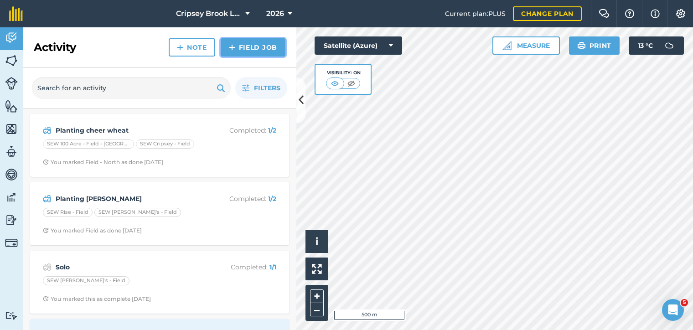
click at [263, 50] on link "Field Job" at bounding box center [253, 47] width 65 height 18
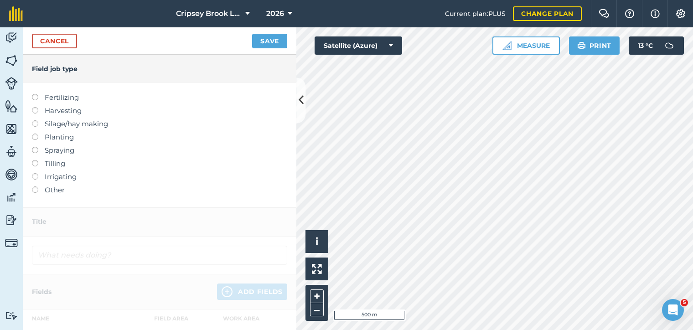
click at [38, 164] on label "Tilling" at bounding box center [159, 163] width 255 height 11
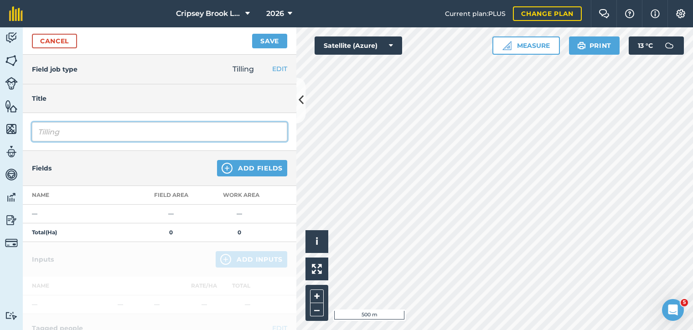
click at [63, 137] on input "Tilling" at bounding box center [159, 131] width 255 height 19
type input "T"
type input "pre drill roll"
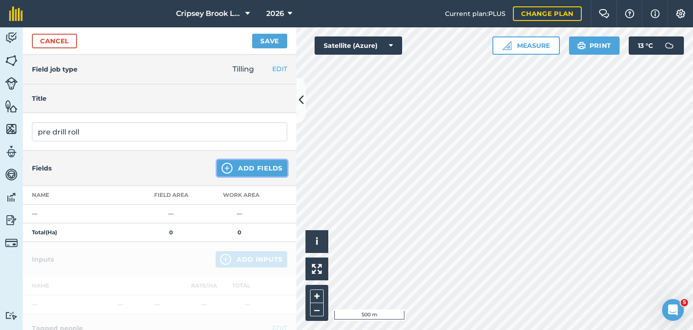
click at [253, 169] on button "Add Fields" at bounding box center [252, 168] width 70 height 16
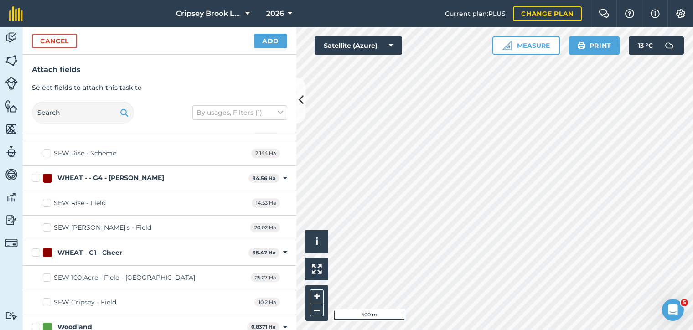
scroll to position [272, 0]
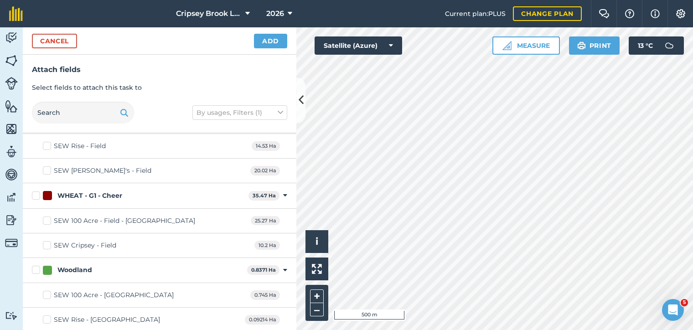
click at [37, 194] on label "WHEAT - G1 - Cheer" at bounding box center [138, 196] width 213 height 10
click at [37, 194] on input "WHEAT - G1 - Cheer" at bounding box center [35, 194] width 6 height 6
checkbox input "true"
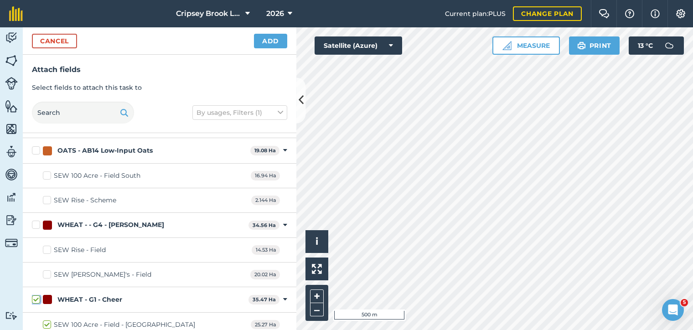
scroll to position [150, 0]
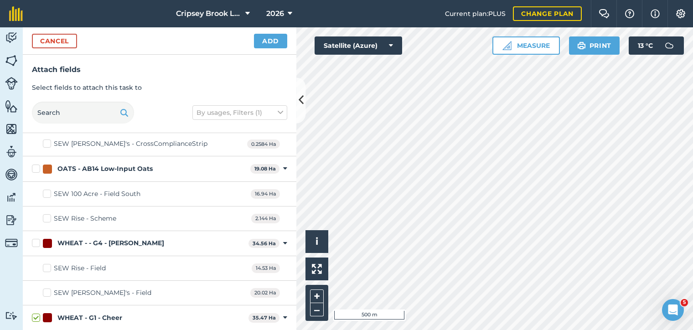
click at [35, 243] on label "WHEAT - - G4 - [PERSON_NAME]" at bounding box center [138, 243] width 213 height 10
click at [35, 243] on input "WHEAT - - G4 - [PERSON_NAME]" at bounding box center [35, 241] width 6 height 6
checkbox input "true"
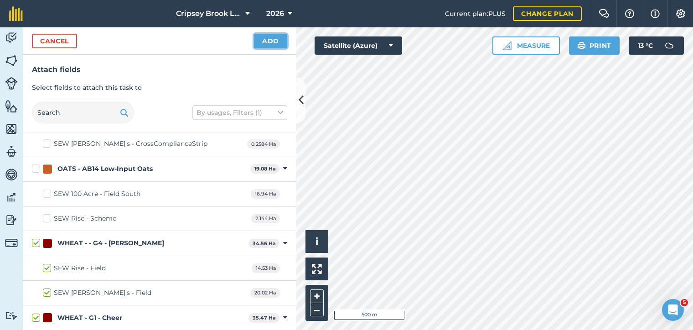
click at [264, 45] on button "Add" at bounding box center [270, 41] width 33 height 15
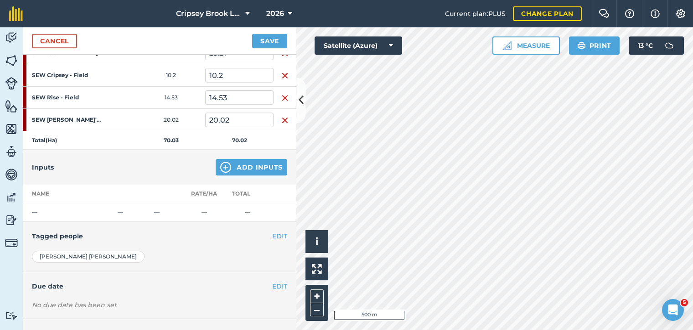
scroll to position [184, 0]
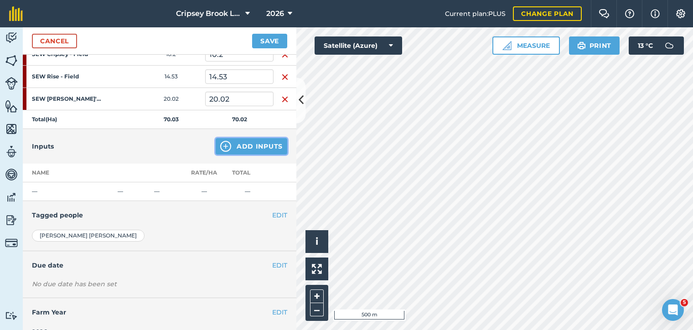
click at [243, 145] on button "Add Inputs" at bounding box center [252, 146] width 72 height 16
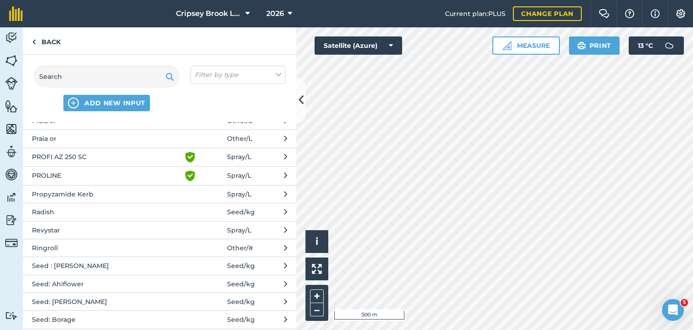
scroll to position [1593, 0]
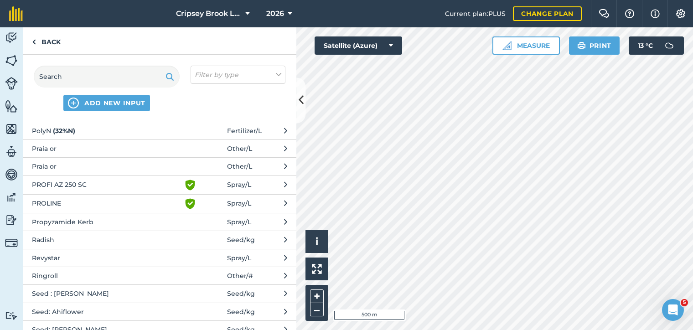
click at [101, 271] on span "Ringroll" at bounding box center [106, 276] width 149 height 10
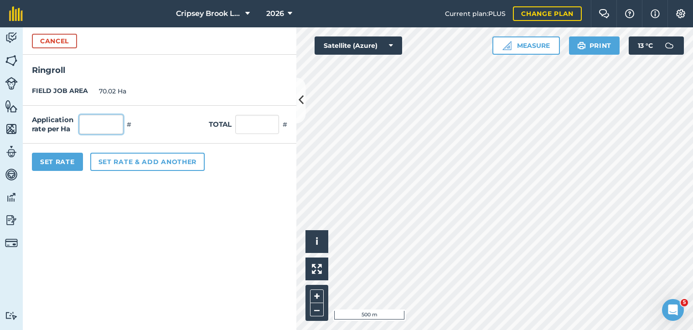
click at [108, 128] on input "text" at bounding box center [101, 124] width 44 height 19
type input "1"
type input "70.02"
click at [67, 165] on button "Set Rate" at bounding box center [57, 162] width 51 height 18
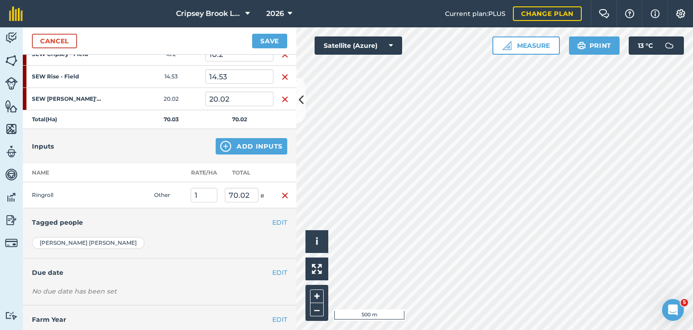
click at [272, 219] on h4 "Tagged people" at bounding box center [159, 222] width 255 height 10
click at [286, 224] on button "EDIT" at bounding box center [279, 222] width 15 height 10
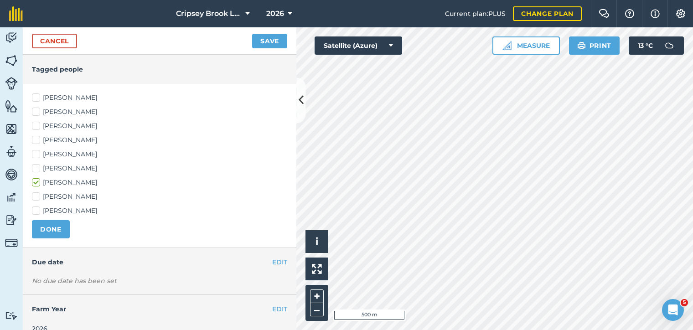
scroll to position [347, 0]
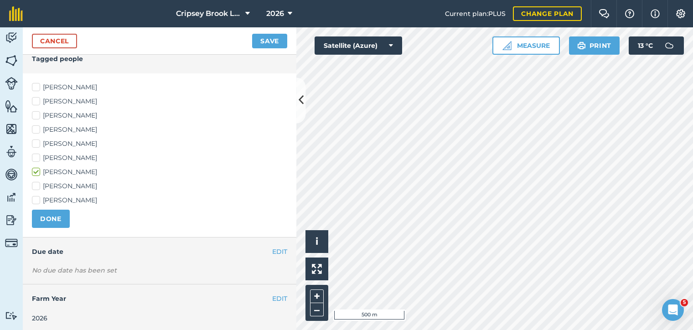
click at [38, 88] on label "[PERSON_NAME]" at bounding box center [159, 88] width 255 height 10
click at [38, 88] on input "[PERSON_NAME]" at bounding box center [35, 86] width 6 height 6
checkbox input "true"
click at [35, 101] on label "[PERSON_NAME]" at bounding box center [159, 102] width 255 height 10
click at [35, 101] on input "[PERSON_NAME]" at bounding box center [35, 100] width 6 height 6
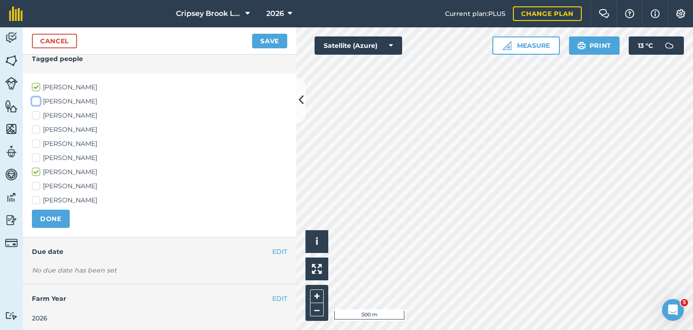
checkbox input "true"
click at [45, 143] on label "[PERSON_NAME]" at bounding box center [159, 144] width 255 height 10
click at [38, 143] on input "[PERSON_NAME]" at bounding box center [35, 142] width 6 height 6
checkbox input "true"
click at [65, 156] on label "[PERSON_NAME]" at bounding box center [159, 158] width 255 height 10
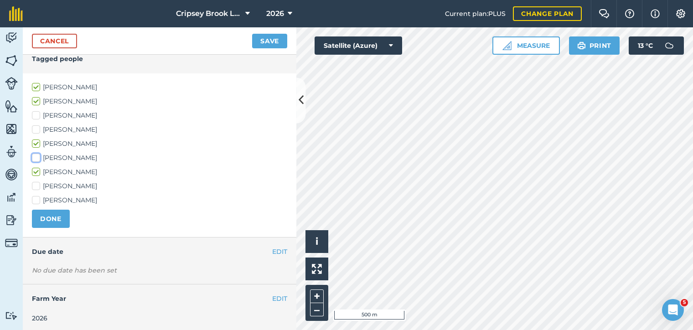
click at [38, 156] on input "[PERSON_NAME]" at bounding box center [35, 156] width 6 height 6
checkbox input "true"
click at [56, 196] on label "[PERSON_NAME]" at bounding box center [159, 201] width 255 height 10
click at [38, 196] on input "[PERSON_NAME]" at bounding box center [35, 199] width 6 height 6
checkbox input "true"
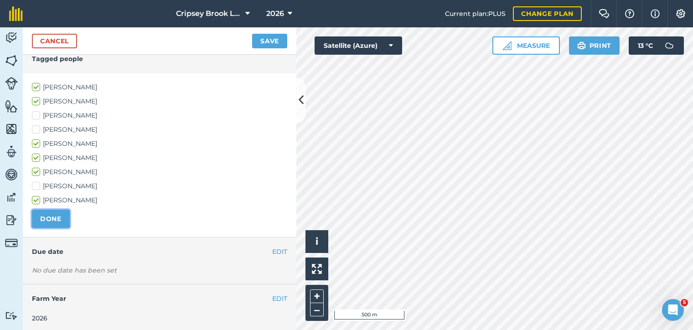
click at [47, 212] on button "DONE" at bounding box center [51, 219] width 38 height 18
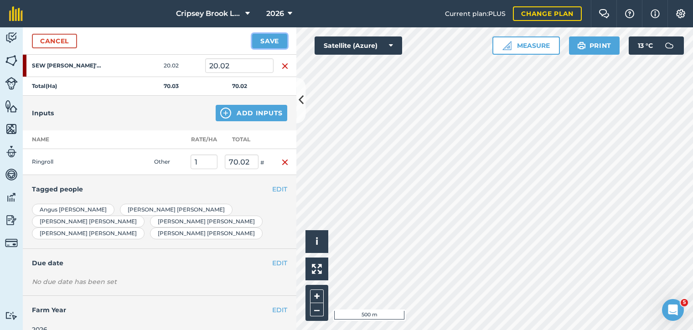
click at [256, 45] on button "Save" at bounding box center [269, 41] width 35 height 15
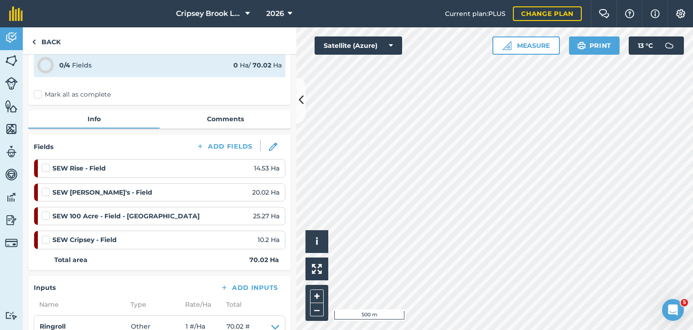
scroll to position [61, 0]
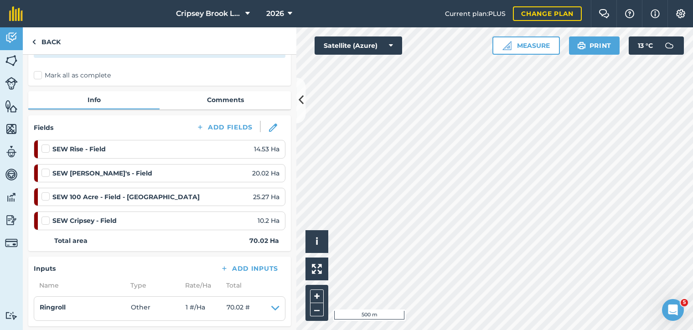
click at [45, 144] on label at bounding box center [46, 144] width 11 height 0
click at [45, 150] on input "checkbox" at bounding box center [44, 147] width 6 height 6
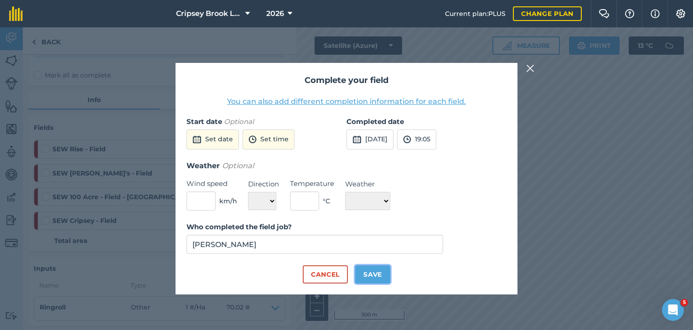
click at [366, 279] on button "Save" at bounding box center [372, 274] width 35 height 18
checkbox input "true"
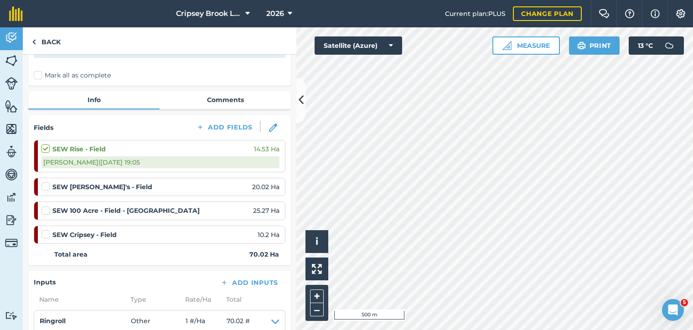
click at [43, 206] on label at bounding box center [46, 206] width 11 height 0
click at [43, 211] on input "checkbox" at bounding box center [44, 209] width 6 height 6
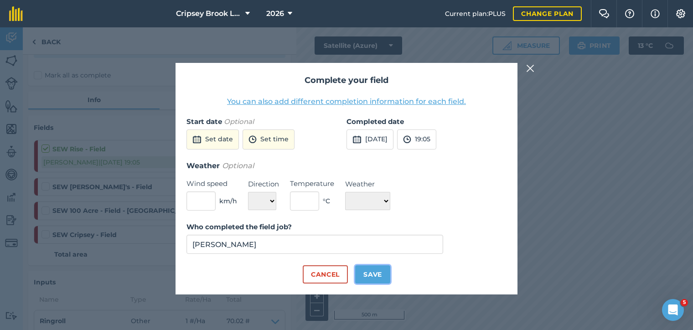
click at [371, 272] on button "Save" at bounding box center [372, 274] width 35 height 18
checkbox input "true"
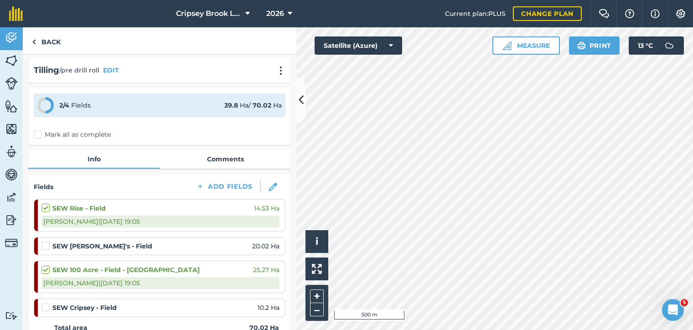
scroll to position [0, 0]
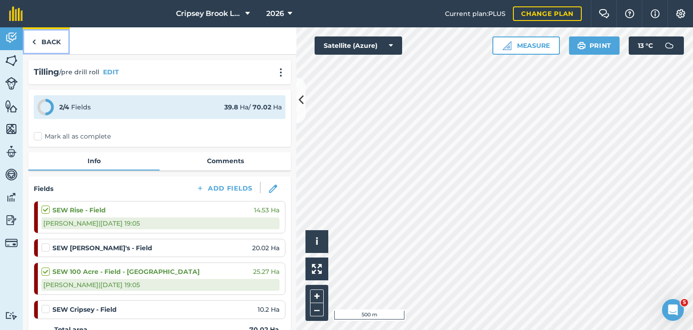
click at [43, 40] on link "Back" at bounding box center [46, 40] width 47 height 27
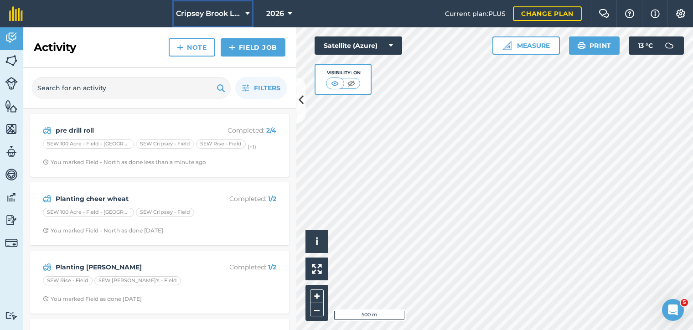
click at [243, 14] on button "Cripsey Brook Limited" at bounding box center [212, 13] width 81 height 27
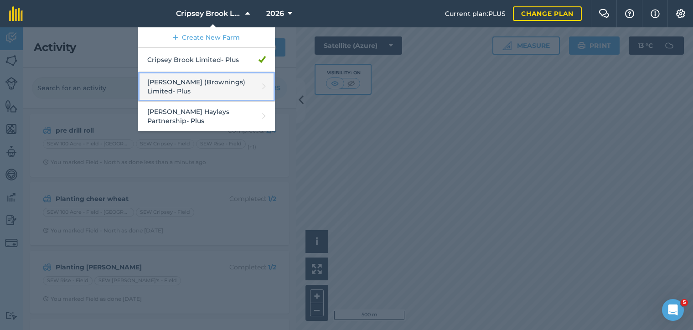
click at [238, 88] on link "[PERSON_NAME] (Brownings) Limited - Plus" at bounding box center [206, 87] width 137 height 30
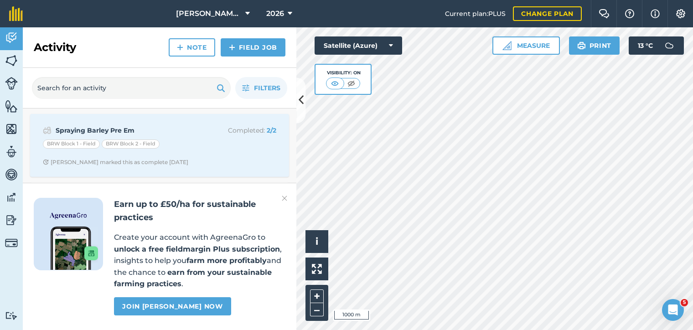
click at [284, 200] on img at bounding box center [284, 198] width 5 height 11
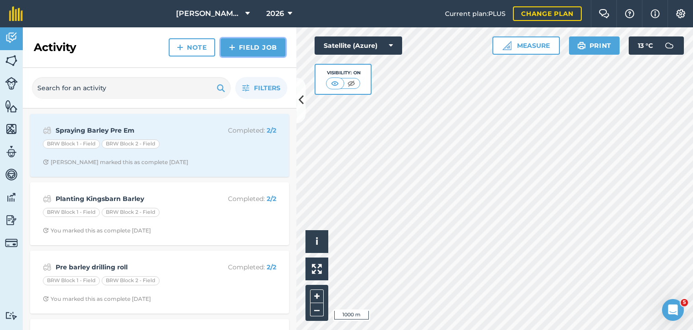
click at [273, 50] on link "Field Job" at bounding box center [253, 47] width 65 height 18
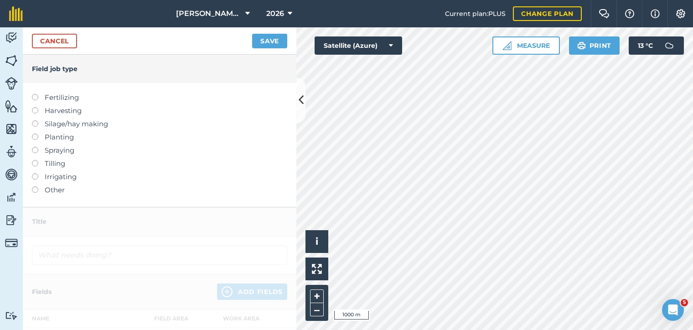
click at [36, 160] on label at bounding box center [38, 160] width 13 height 0
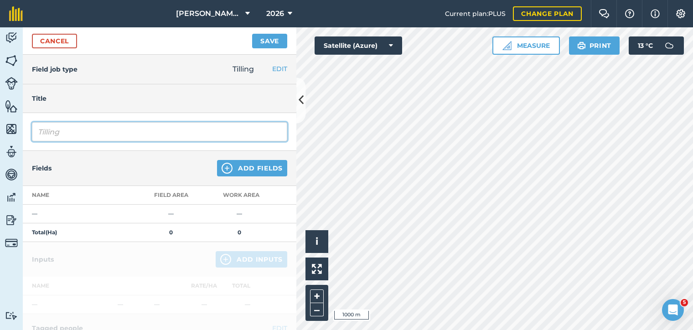
click at [72, 129] on input "Tilling" at bounding box center [159, 131] width 255 height 19
type input "T"
type input "pre drill roll"
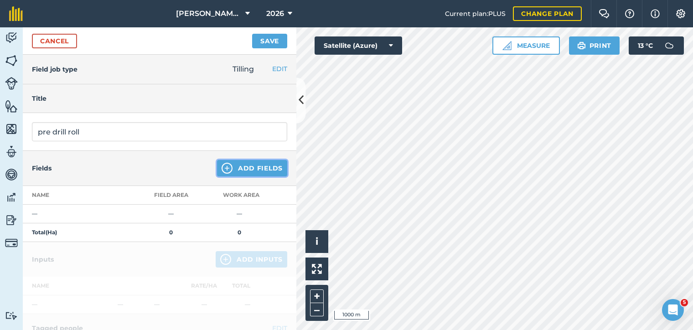
click at [242, 161] on button "Add Fields" at bounding box center [252, 168] width 70 height 16
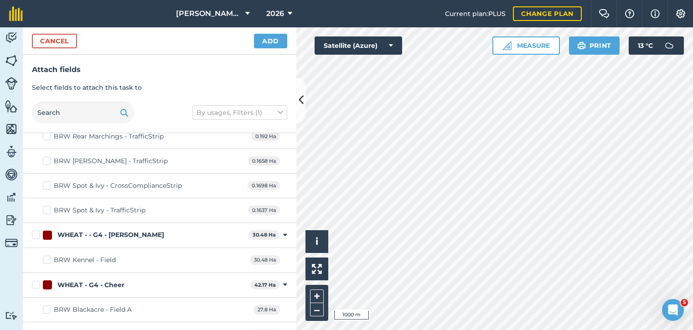
scroll to position [1225, 0]
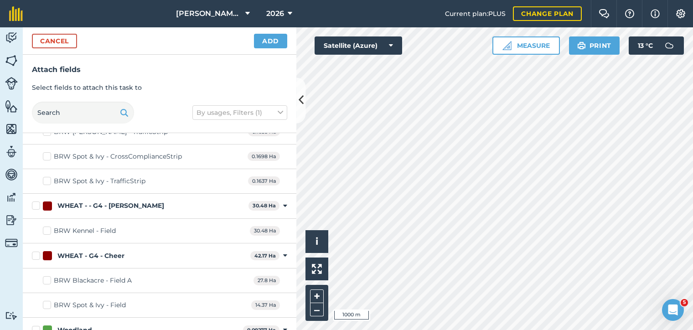
click at [37, 201] on label "WHEAT - - G4 - [PERSON_NAME]" at bounding box center [138, 206] width 213 height 10
click at [37, 201] on input "WHEAT - - G4 - [PERSON_NAME]" at bounding box center [35, 204] width 6 height 6
checkbox input "true"
click at [36, 251] on label "WHEAT - G4 - Cheer" at bounding box center [139, 256] width 215 height 10
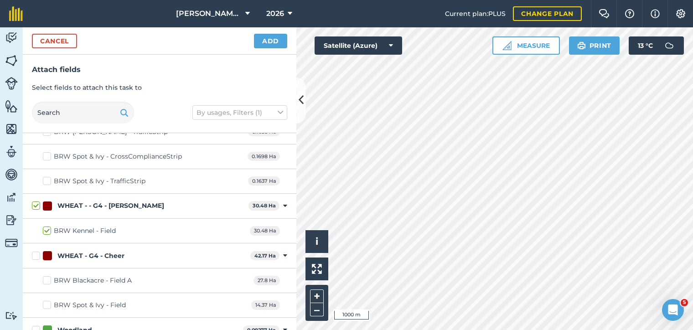
click at [36, 251] on input "WHEAT - G4 - Cheer" at bounding box center [35, 254] width 6 height 6
checkbox input "true"
click at [269, 37] on button "Add" at bounding box center [270, 41] width 33 height 15
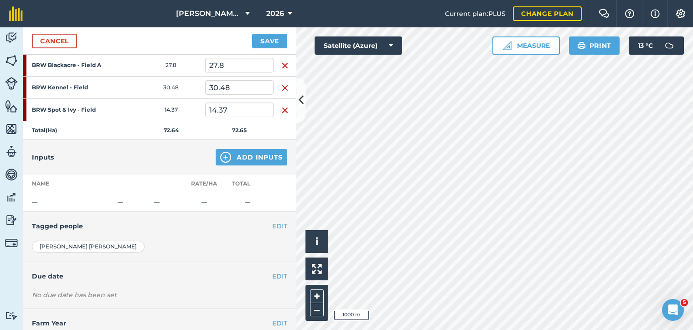
scroll to position [176, 0]
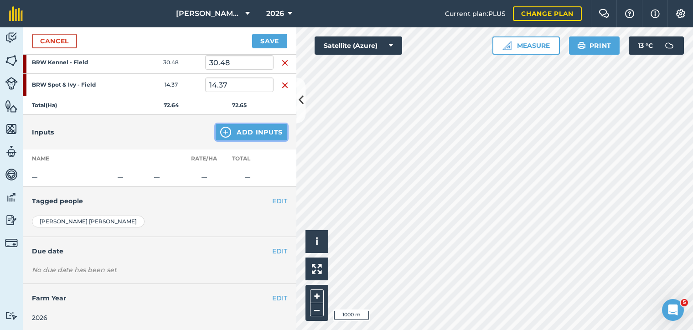
click at [247, 128] on button "Add Inputs" at bounding box center [252, 132] width 72 height 16
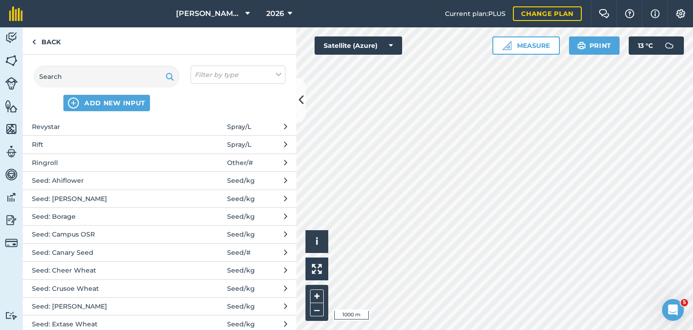
scroll to position [1899, 0]
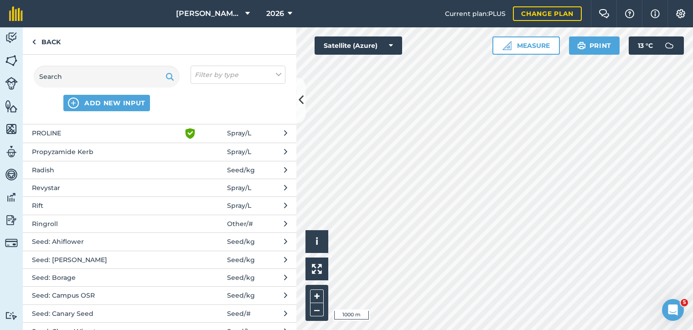
click at [63, 219] on span "Ringroll" at bounding box center [106, 224] width 149 height 10
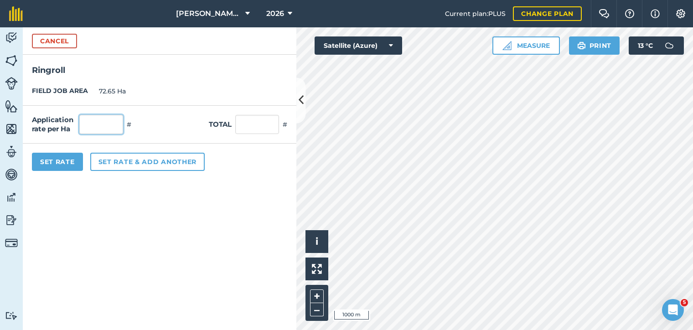
click at [97, 123] on input "text" at bounding box center [101, 124] width 44 height 19
type input "1"
type input "72.65"
click at [54, 167] on button "Set Rate" at bounding box center [57, 162] width 51 height 18
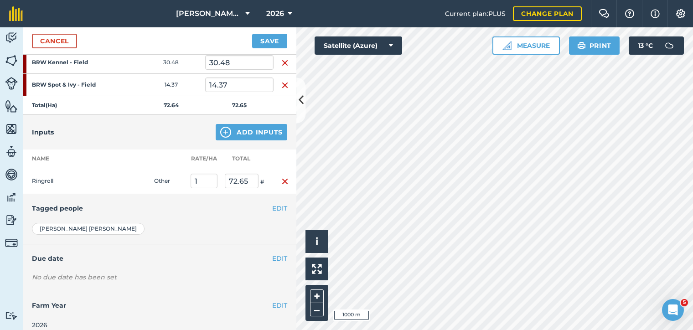
click at [177, 200] on div "EDIT Tagged people" at bounding box center [160, 208] width 274 height 28
click at [276, 203] on button "EDIT" at bounding box center [279, 208] width 15 height 10
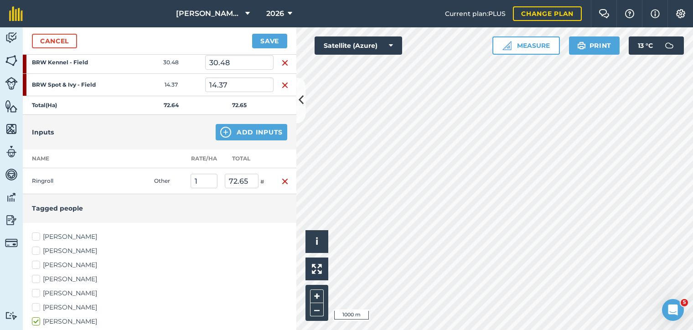
scroll to position [237, 0]
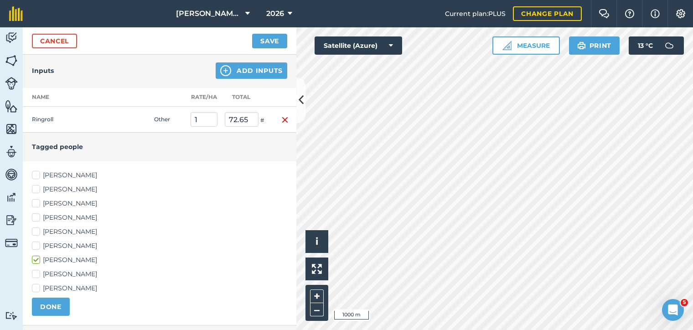
click at [32, 173] on div "[PERSON_NAME] [PERSON_NAME] [PERSON_NAME] [PERSON_NAME] [PERSON_NAME] [PERSON_N…" at bounding box center [160, 243] width 274 height 164
click at [46, 172] on label "[PERSON_NAME]" at bounding box center [159, 175] width 255 height 10
click at [38, 172] on input "[PERSON_NAME]" at bounding box center [35, 173] width 6 height 6
checkbox input "true"
click at [46, 185] on label "[PERSON_NAME]" at bounding box center [159, 190] width 255 height 10
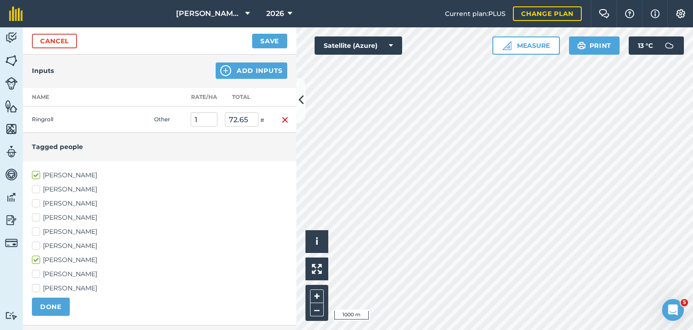
click at [38, 185] on input "[PERSON_NAME]" at bounding box center [35, 188] width 6 height 6
checkbox input "true"
click at [52, 227] on label "[PERSON_NAME]" at bounding box center [159, 232] width 255 height 10
click at [38, 227] on input "[PERSON_NAME]" at bounding box center [35, 230] width 6 height 6
checkbox input "true"
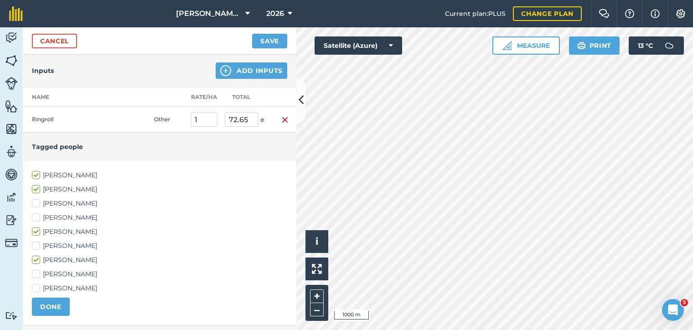
click at [46, 242] on label "[PERSON_NAME]" at bounding box center [159, 246] width 255 height 10
click at [38, 242] on input "[PERSON_NAME]" at bounding box center [35, 244] width 6 height 6
checkbox input "true"
click at [51, 281] on div "[PERSON_NAME] [PERSON_NAME] [PERSON_NAME] [PERSON_NAME] [PERSON_NAME] [PERSON_N…" at bounding box center [159, 231] width 255 height 123
click at [52, 284] on label "[PERSON_NAME]" at bounding box center [159, 289] width 255 height 10
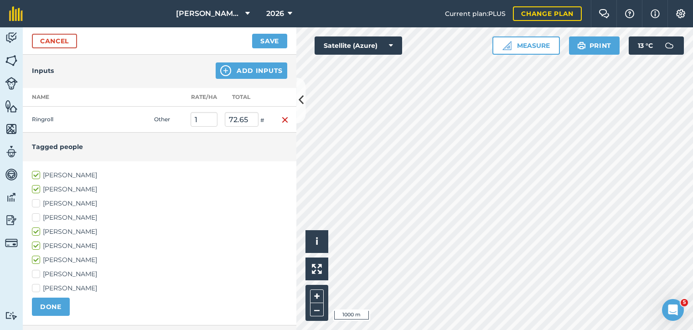
click at [38, 284] on input "[PERSON_NAME]" at bounding box center [35, 287] width 6 height 6
checkbox input "true"
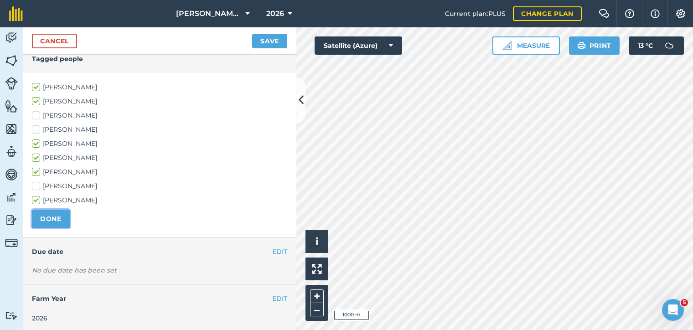
click at [59, 217] on button "DONE" at bounding box center [51, 219] width 38 height 18
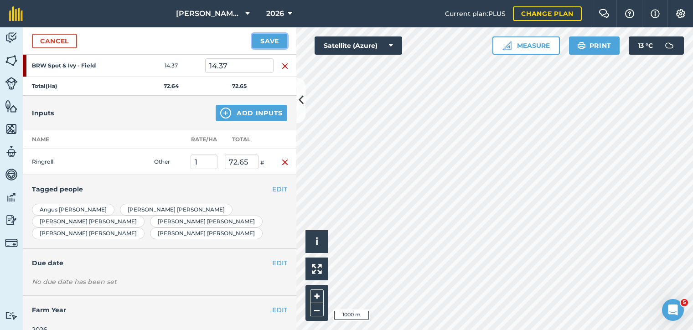
click at [261, 39] on button "Save" at bounding box center [269, 41] width 35 height 15
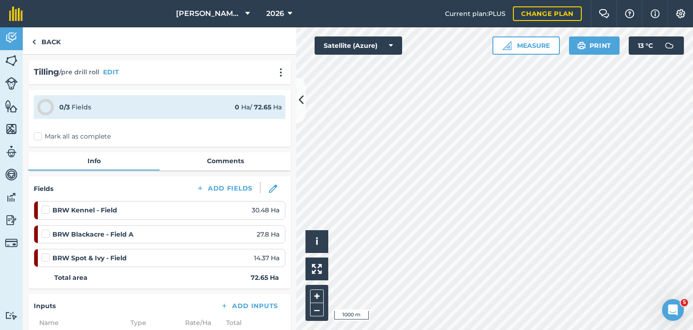
click at [148, 212] on div "BRW Kennel - Field 30.48 Ha" at bounding box center [160, 210] width 238 height 10
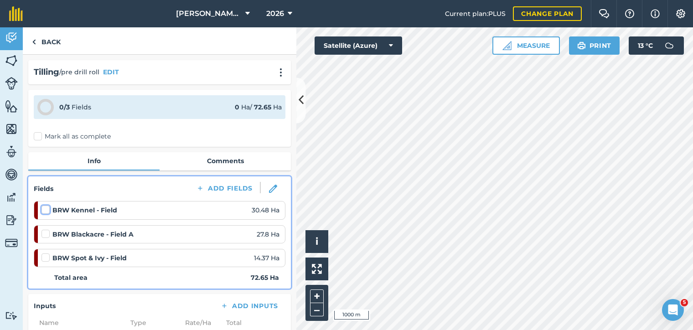
click at [44, 205] on input "checkbox" at bounding box center [44, 208] width 6 height 6
checkbox input "false"
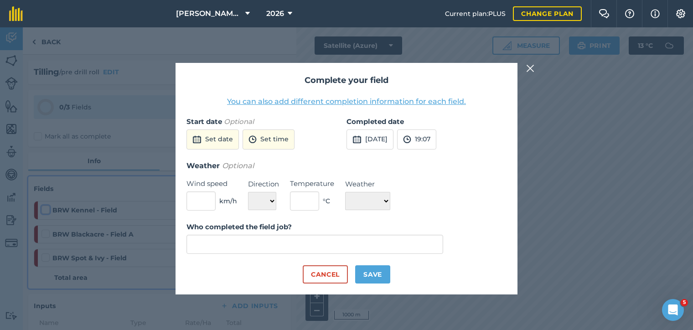
type input "[PERSON_NAME]"
click at [372, 271] on button "Save" at bounding box center [372, 274] width 35 height 18
checkbox input "true"
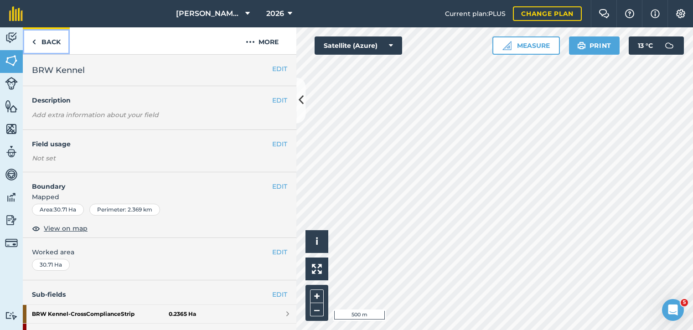
click at [32, 39] on img at bounding box center [34, 41] width 4 height 11
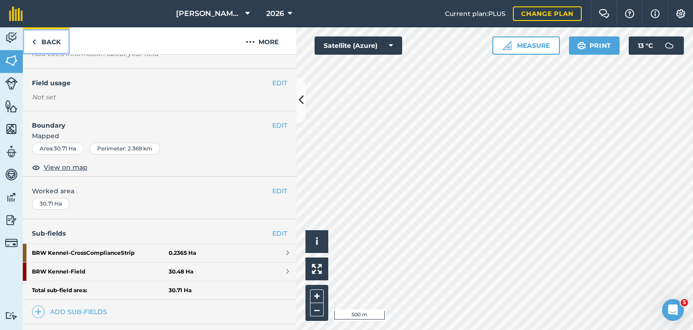
click at [35, 44] on img at bounding box center [34, 41] width 4 height 11
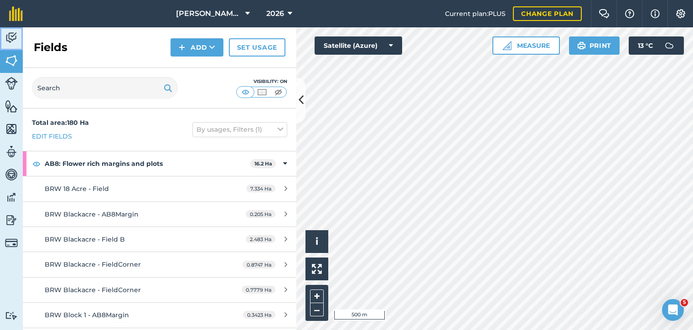
click at [15, 39] on img at bounding box center [11, 38] width 13 height 14
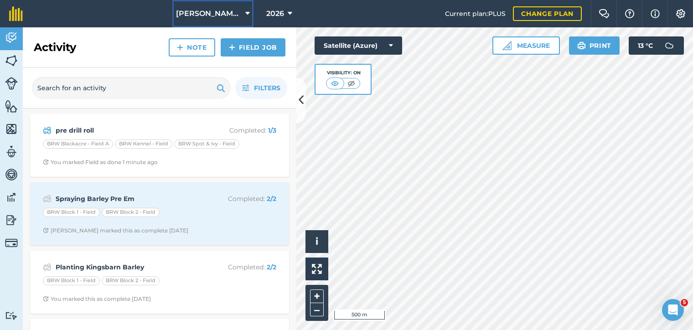
click at [235, 12] on span "[PERSON_NAME] (Brownings) Limited" at bounding box center [209, 13] width 66 height 11
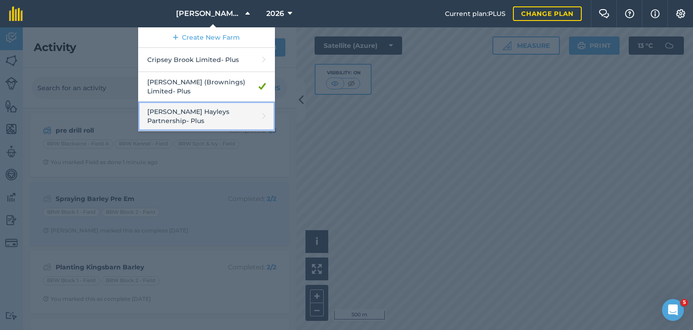
click at [214, 108] on link "[PERSON_NAME] Hayleys Partnership - Plus" at bounding box center [206, 117] width 137 height 30
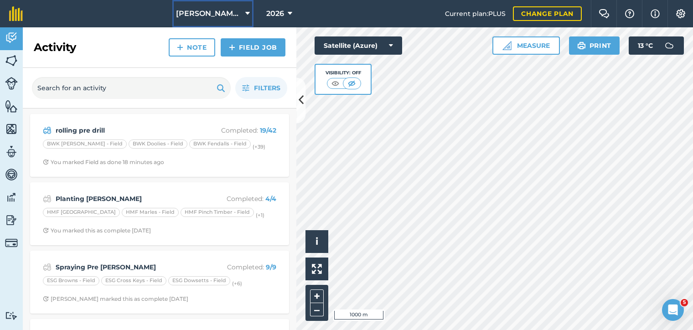
click at [239, 8] on button "[PERSON_NAME] Hayleys Partnership" at bounding box center [212, 13] width 81 height 27
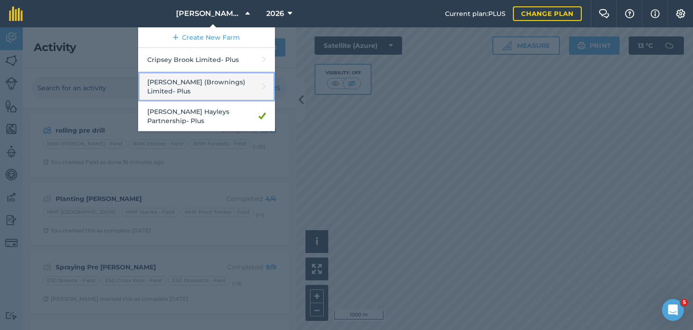
click at [232, 85] on link "[PERSON_NAME] (Brownings) Limited - Plus" at bounding box center [206, 87] width 137 height 30
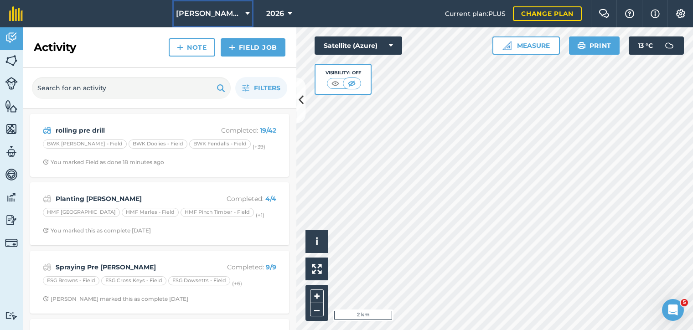
click at [247, 14] on icon at bounding box center [247, 13] width 5 height 11
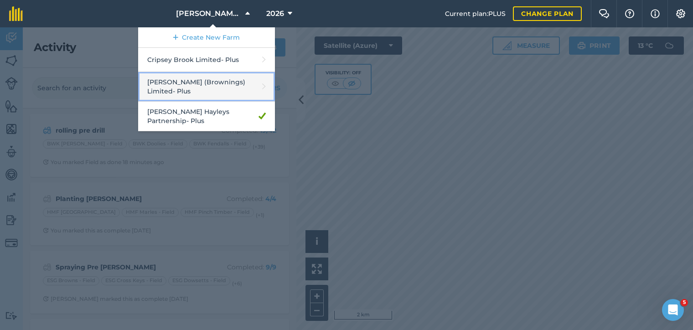
click at [243, 79] on link "[PERSON_NAME] (Brownings) Limited - Plus" at bounding box center [206, 87] width 137 height 30
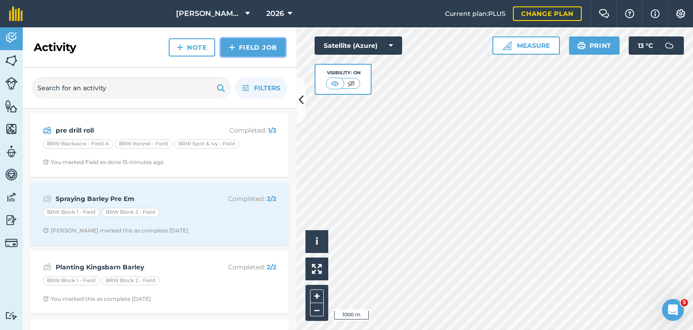
click at [254, 50] on link "Field Job" at bounding box center [253, 47] width 65 height 18
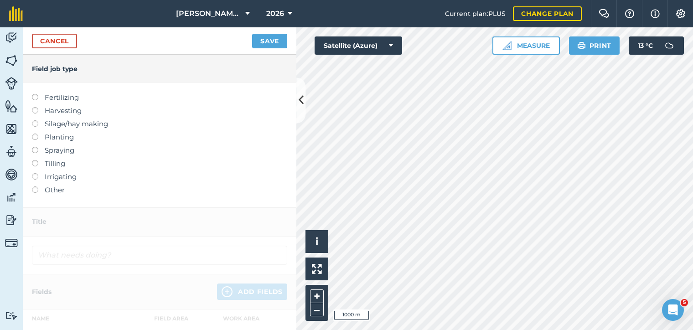
click at [41, 136] on label "Planting" at bounding box center [159, 137] width 255 height 11
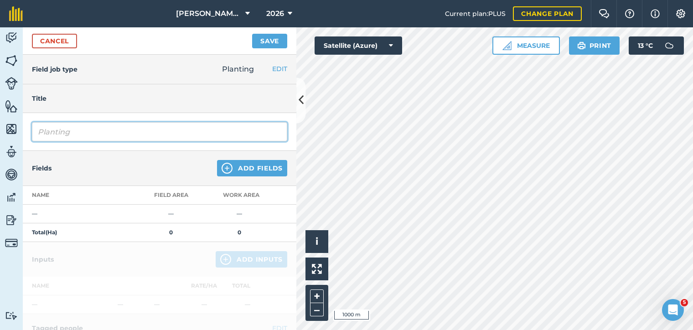
click at [66, 135] on input "Planting" at bounding box center [159, 131] width 255 height 19
type input "Planting graham wheat"
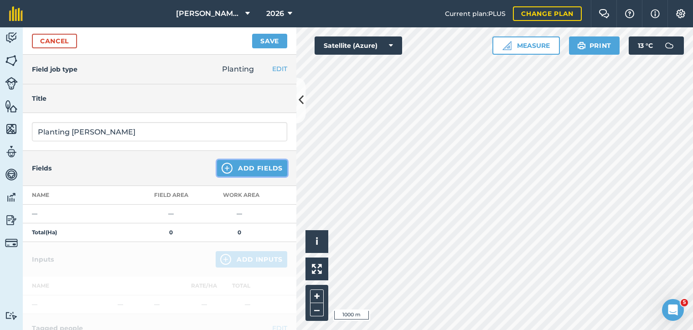
click at [264, 166] on button "Add Fields" at bounding box center [252, 168] width 70 height 16
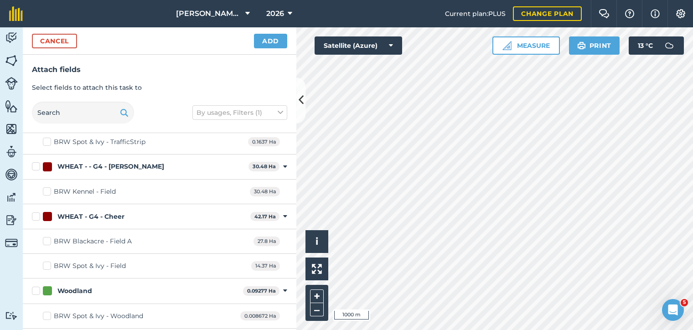
scroll to position [1282, 0]
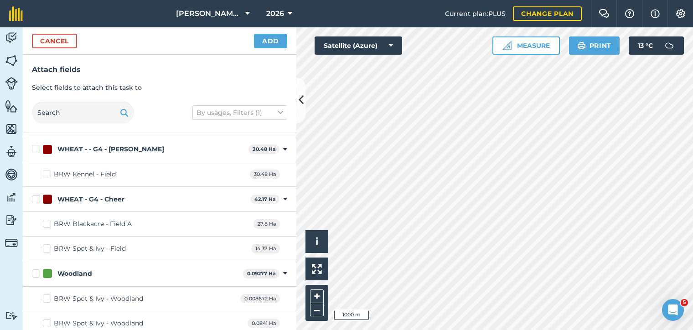
click at [37, 145] on label "WHEAT - - G4 - [PERSON_NAME]" at bounding box center [138, 150] width 213 height 10
click at [37, 145] on input "WHEAT - - G4 - [PERSON_NAME]" at bounding box center [35, 148] width 6 height 6
checkbox input "true"
click at [280, 44] on button "Add" at bounding box center [270, 41] width 33 height 15
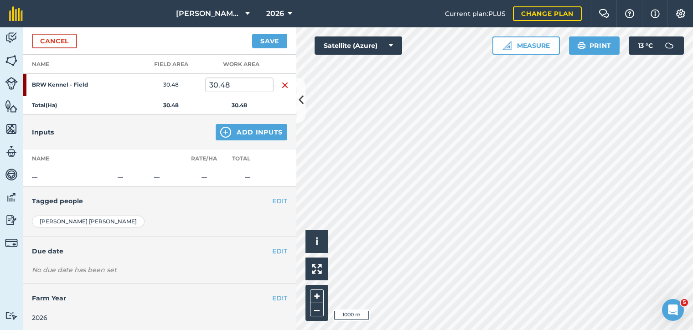
scroll to position [131, 0]
click at [229, 134] on img at bounding box center [225, 131] width 11 height 11
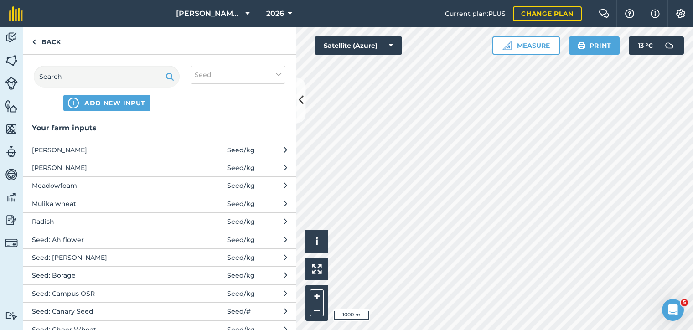
click at [227, 172] on span at bounding box center [206, 168] width 42 height 10
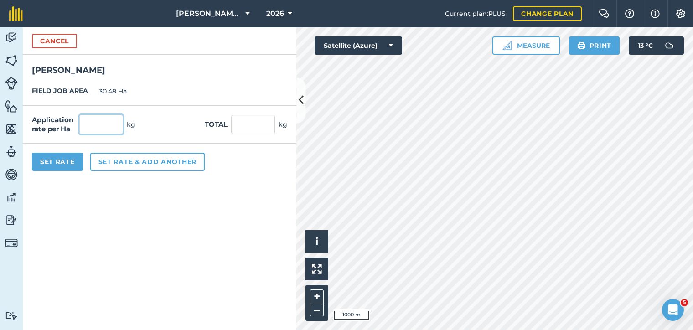
click at [114, 126] on input "text" at bounding box center [101, 124] width 44 height 19
type input "165"
type input "5,029.2"
click at [67, 159] on button "Set Rate" at bounding box center [57, 162] width 51 height 18
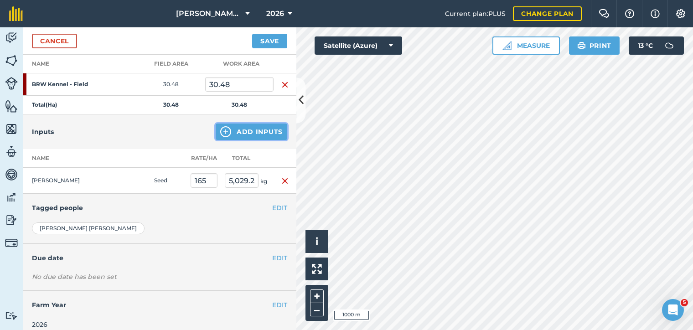
click at [226, 129] on img at bounding box center [225, 131] width 11 height 11
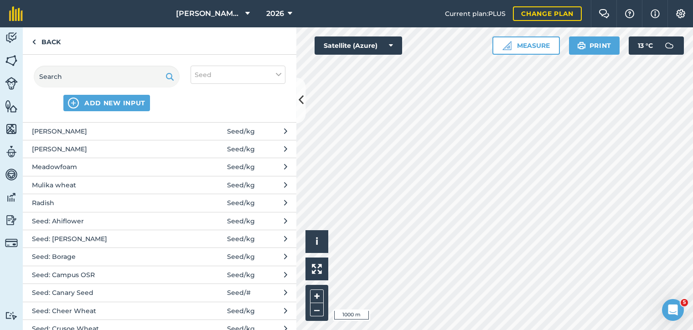
scroll to position [0, 0]
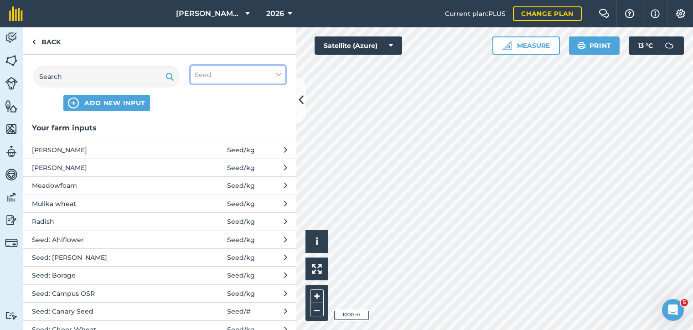
click at [254, 83] on button "Seed" at bounding box center [238, 75] width 95 height 18
click at [205, 164] on label "Other" at bounding box center [238, 162] width 87 height 10
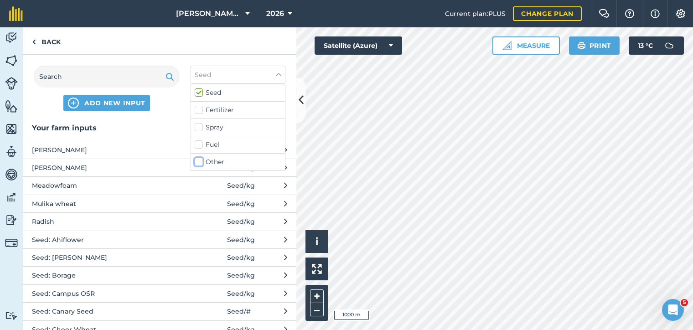
click at [201, 163] on input "Other" at bounding box center [198, 160] width 6 height 6
checkbox input "true"
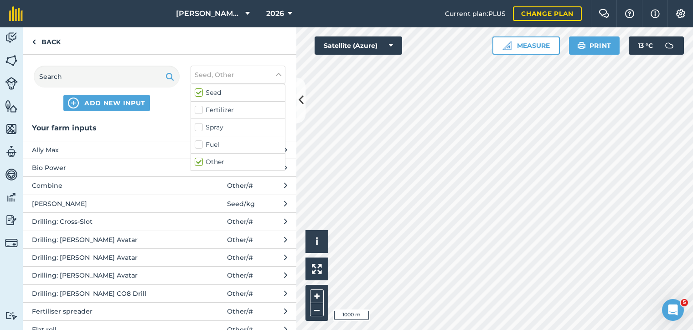
click at [107, 238] on span "Drilling: [PERSON_NAME] Avatar" at bounding box center [106, 240] width 149 height 10
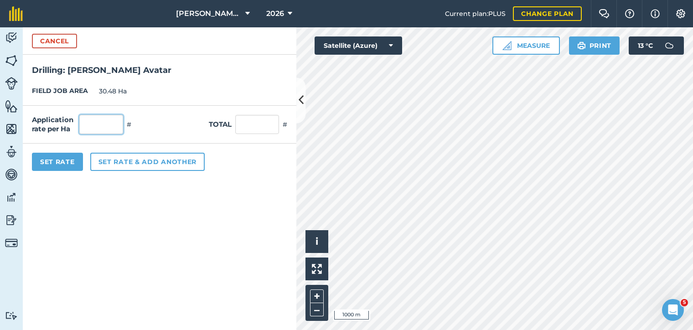
click at [102, 133] on input "text" at bounding box center [101, 124] width 44 height 19
type input "1"
type input "30.48"
click at [72, 160] on button "Set Rate" at bounding box center [57, 162] width 51 height 18
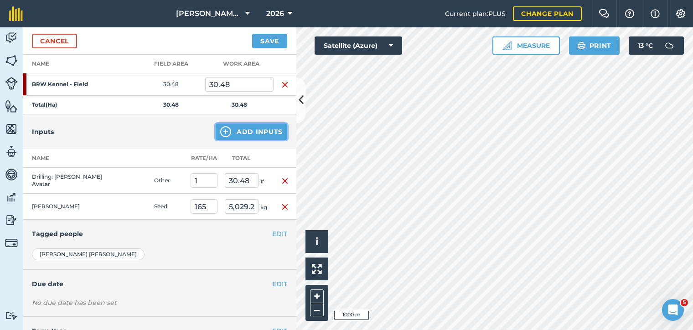
click at [240, 132] on button "Add Inputs" at bounding box center [252, 132] width 72 height 16
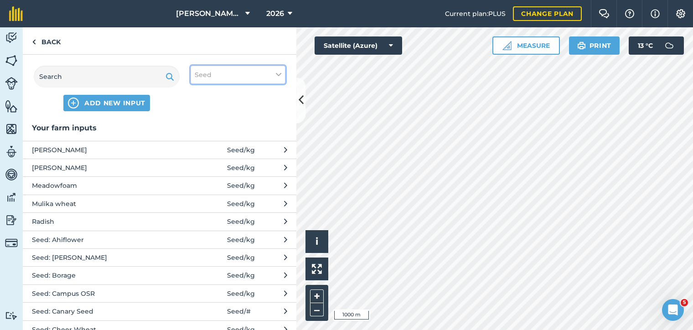
click at [253, 72] on button "Seed" at bounding box center [238, 75] width 95 height 18
click at [228, 161] on label "Other" at bounding box center [238, 162] width 87 height 10
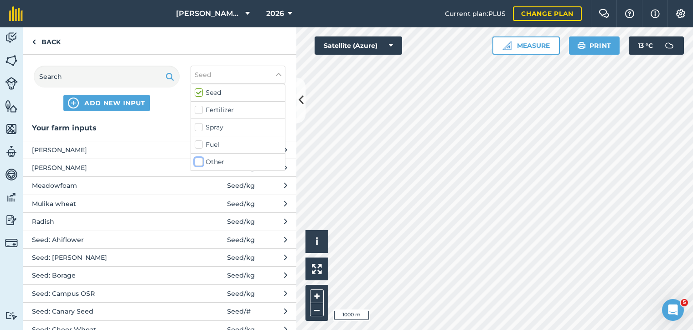
click at [201, 161] on input "Other" at bounding box center [198, 160] width 6 height 6
checkbox input "true"
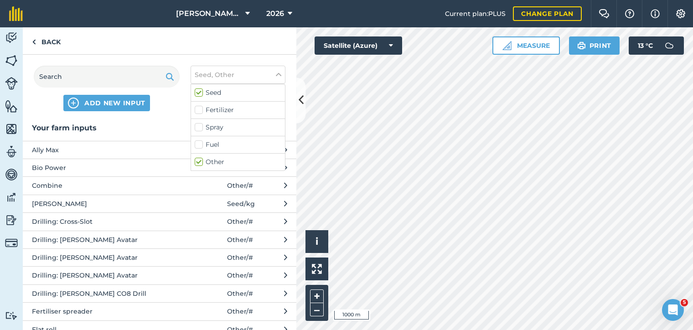
click at [230, 125] on label "Spray" at bounding box center [238, 128] width 87 height 10
click at [201, 125] on input "Spray" at bounding box center [198, 126] width 6 height 6
checkbox input "true"
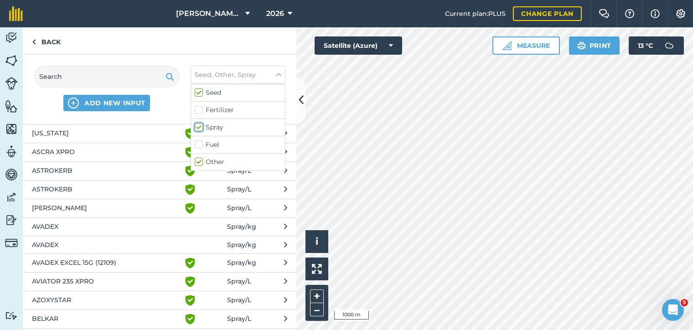
scroll to position [184, 0]
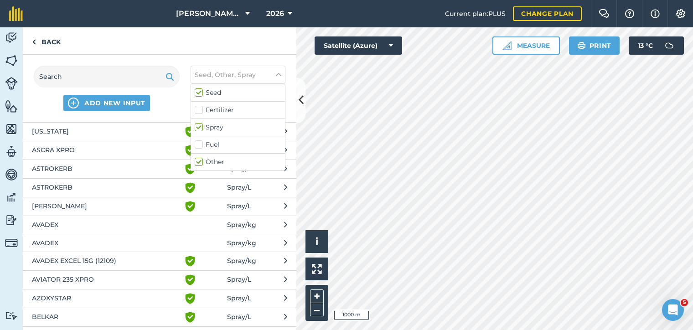
click at [94, 222] on span "AVADEX" at bounding box center [106, 225] width 149 height 10
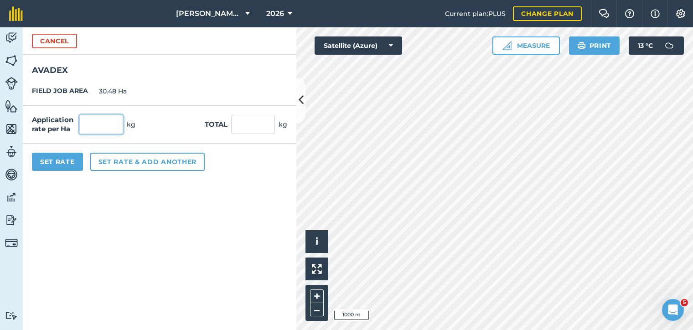
click at [114, 123] on input "text" at bounding box center [101, 124] width 44 height 19
type input "15"
type input "457.2"
click at [59, 163] on button "Set Rate" at bounding box center [57, 162] width 51 height 18
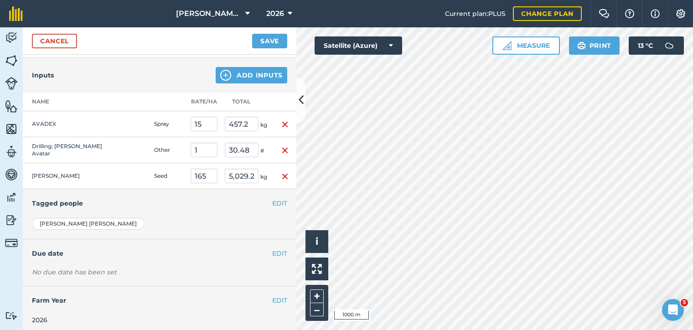
scroll to position [190, 0]
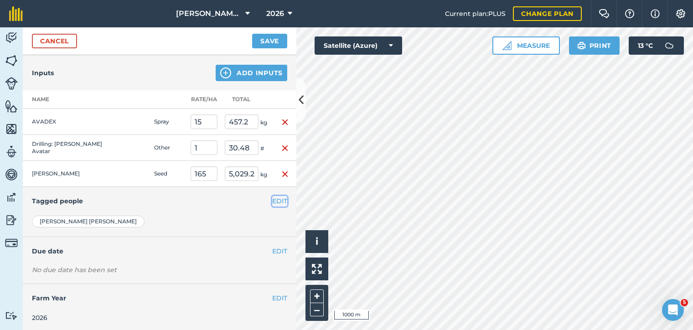
click at [279, 200] on button "EDIT" at bounding box center [279, 201] width 15 height 10
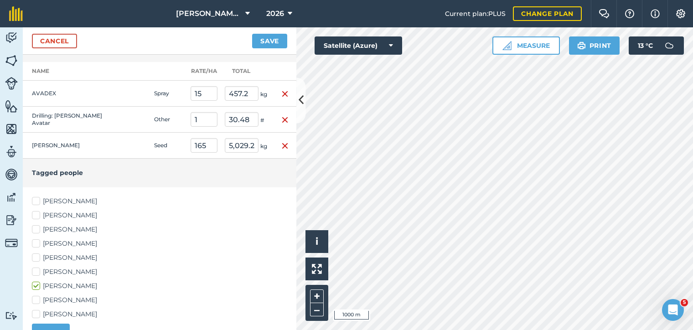
scroll to position [252, 0]
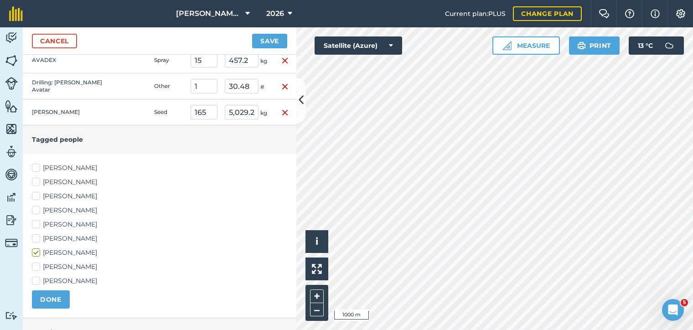
click at [82, 169] on label "[PERSON_NAME]" at bounding box center [159, 168] width 255 height 10
click at [38, 169] on input "[PERSON_NAME]" at bounding box center [35, 166] width 6 height 6
checkbox input "true"
click at [83, 177] on label "[PERSON_NAME]" at bounding box center [159, 182] width 255 height 10
click at [38, 177] on input "[PERSON_NAME]" at bounding box center [35, 180] width 6 height 6
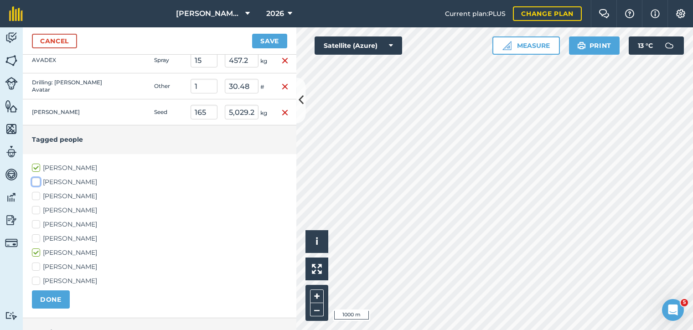
checkbox input "true"
click at [67, 225] on label "[PERSON_NAME]" at bounding box center [159, 225] width 255 height 10
click at [38, 225] on input "[PERSON_NAME]" at bounding box center [35, 223] width 6 height 6
checkbox input "true"
click at [71, 235] on label "[PERSON_NAME]" at bounding box center [159, 239] width 255 height 10
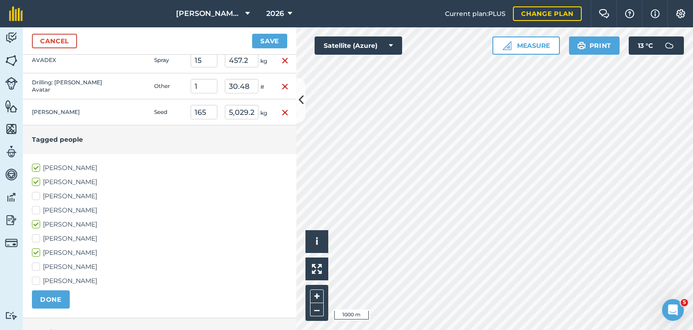
click at [38, 235] on input "[PERSON_NAME]" at bounding box center [35, 237] width 6 height 6
checkbox input "true"
click at [70, 280] on label "[PERSON_NAME]" at bounding box center [159, 281] width 255 height 10
click at [38, 280] on input "[PERSON_NAME]" at bounding box center [35, 279] width 6 height 6
checkbox input "true"
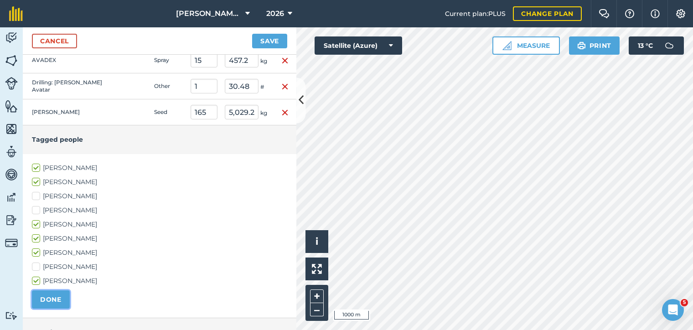
click at [53, 291] on button "DONE" at bounding box center [51, 299] width 38 height 18
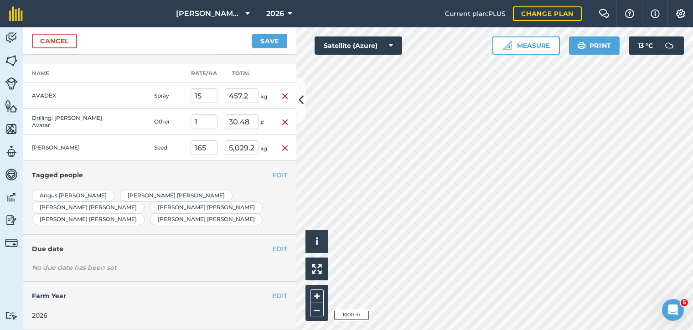
scroll to position [202, 0]
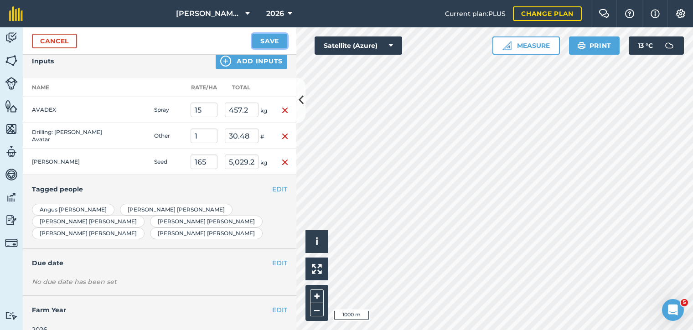
click at [277, 42] on button "Save" at bounding box center [269, 41] width 35 height 15
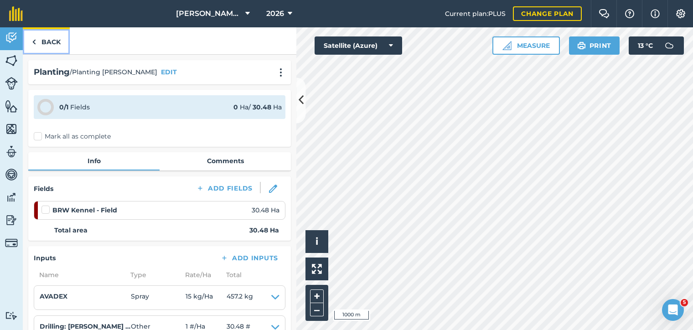
click at [37, 41] on link "Back" at bounding box center [46, 40] width 47 height 27
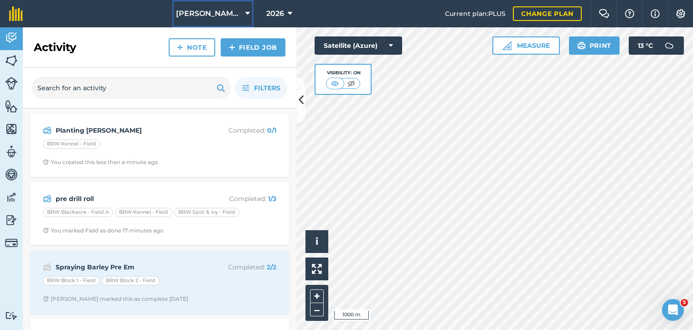
click at [243, 13] on button "[PERSON_NAME] (Brownings) Limited" at bounding box center [212, 13] width 81 height 27
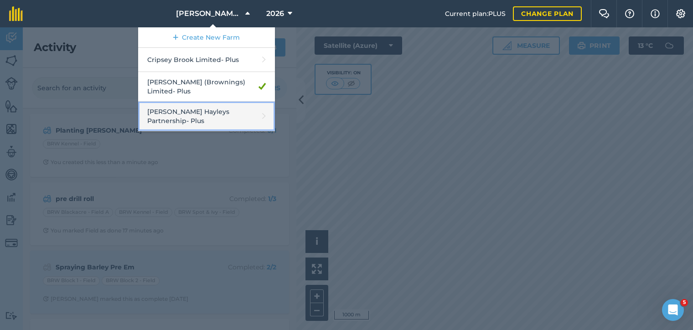
click at [227, 112] on link "[PERSON_NAME] Hayleys Partnership - Plus" at bounding box center [206, 117] width 137 height 30
